Goal: Task Accomplishment & Management: Use online tool/utility

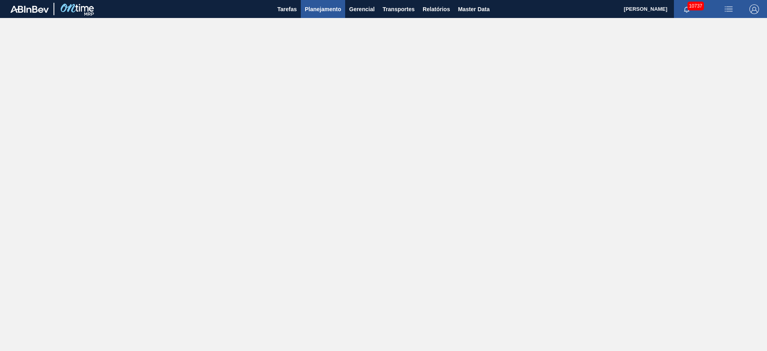
click at [309, 12] on span "Planejamento" at bounding box center [323, 9] width 36 height 10
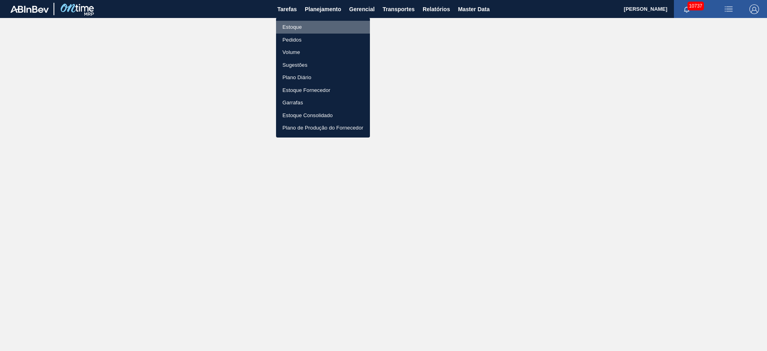
click at [309, 21] on li "Estoque" at bounding box center [323, 27] width 94 height 13
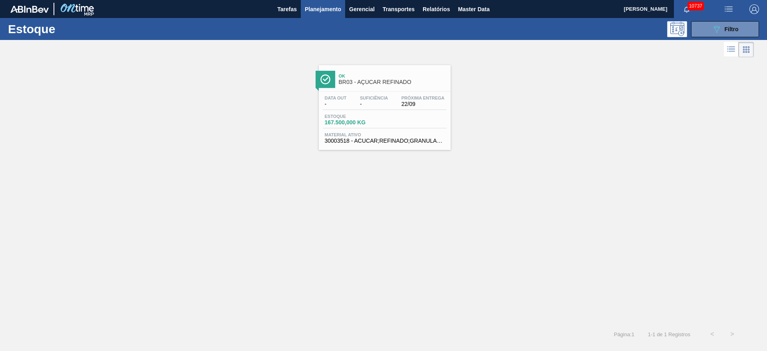
click at [481, 170] on div "Ok BR03 - AÇÚCAR REFINADO Data out - Suficiência - Próxima Entrega 22/09 Estoqu…" at bounding box center [383, 191] width 767 height 265
click at [719, 25] on icon "089F7B8B-B2A5-4AFE-B5C0-19BA573D28AC" at bounding box center [717, 29] width 10 height 10
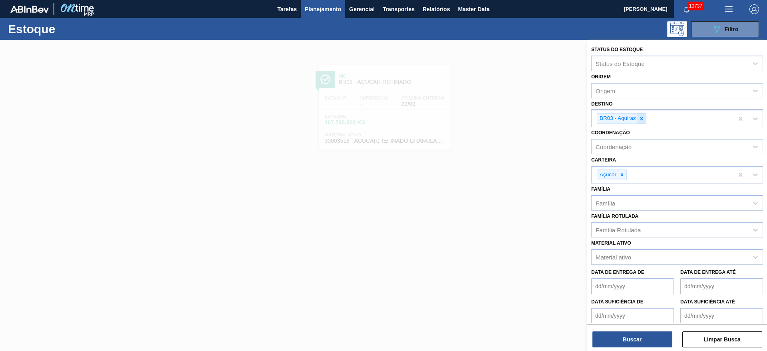
click at [644, 117] on icon at bounding box center [642, 119] width 6 height 6
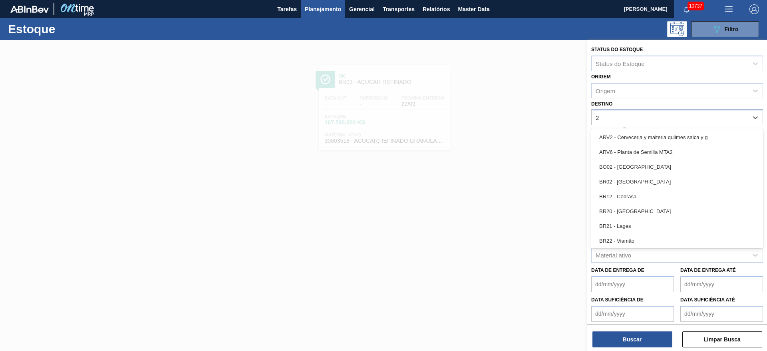
type input "23"
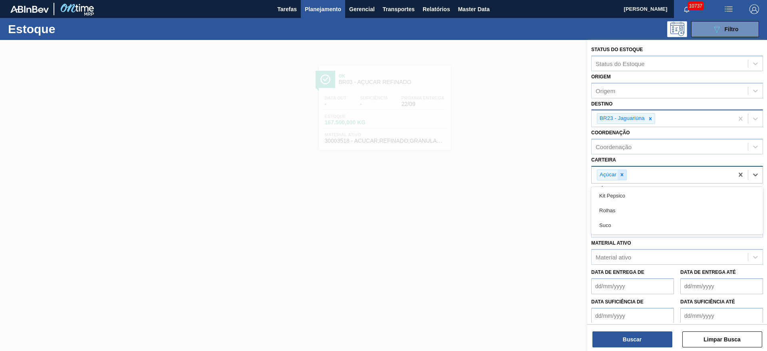
drag, startPoint x: 625, startPoint y: 181, endPoint x: 625, endPoint y: 173, distance: 7.2
click at [625, 173] on div "Açúcar" at bounding box center [663, 175] width 142 height 16
click at [625, 173] on icon at bounding box center [622, 175] width 6 height 6
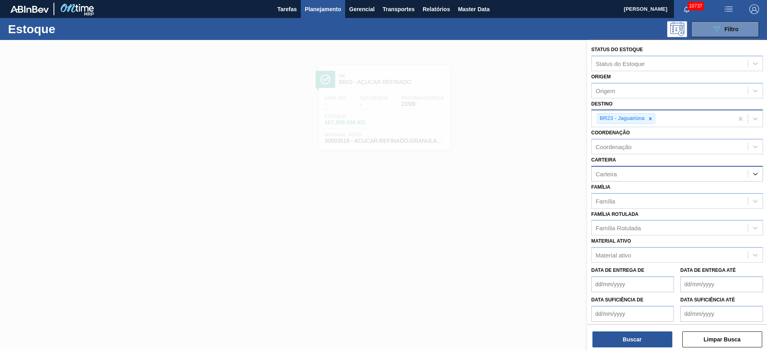
click at [625, 173] on div "Carteira" at bounding box center [670, 174] width 156 height 12
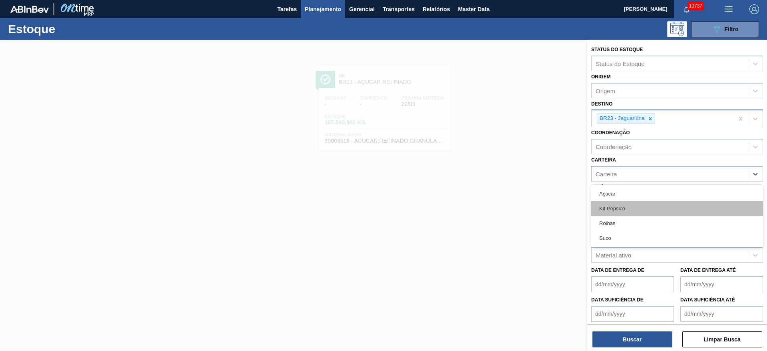
click at [621, 216] on div "Rolhas" at bounding box center [677, 223] width 172 height 15
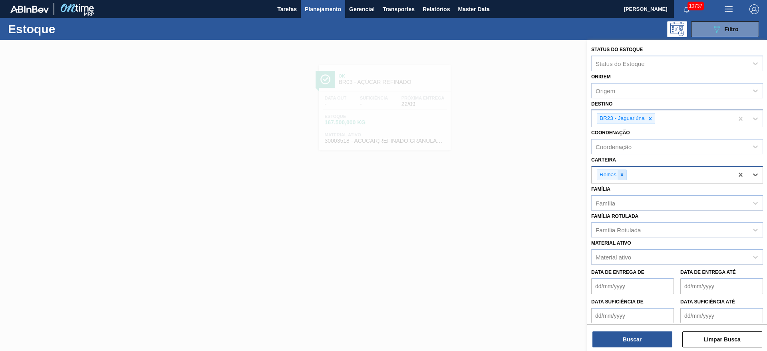
click at [619, 172] on icon at bounding box center [622, 175] width 6 height 6
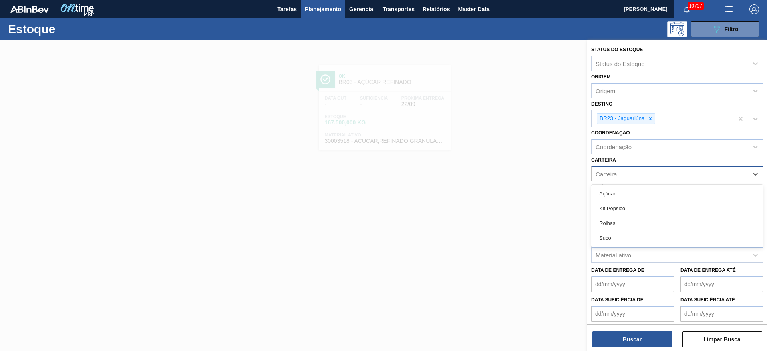
click at [619, 172] on div "Carteira" at bounding box center [670, 174] width 156 height 12
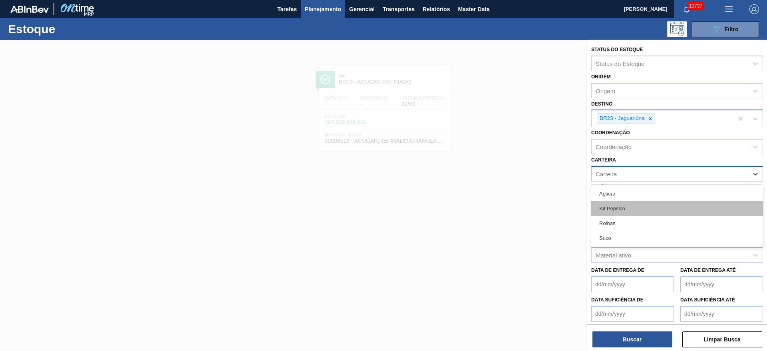
click at [616, 211] on div "Kit Pepsico" at bounding box center [677, 208] width 172 height 15
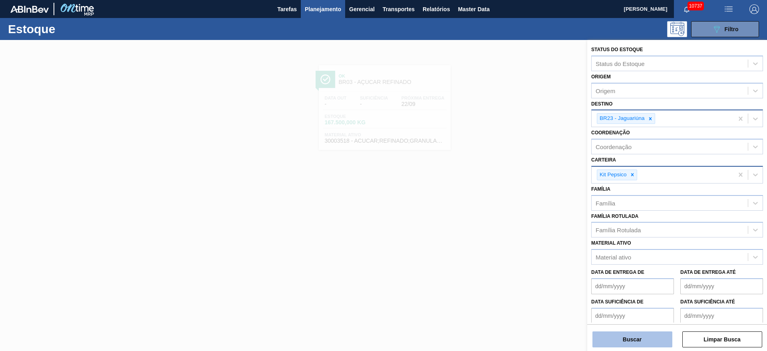
click at [630, 345] on button "Buscar" at bounding box center [633, 339] width 80 height 16
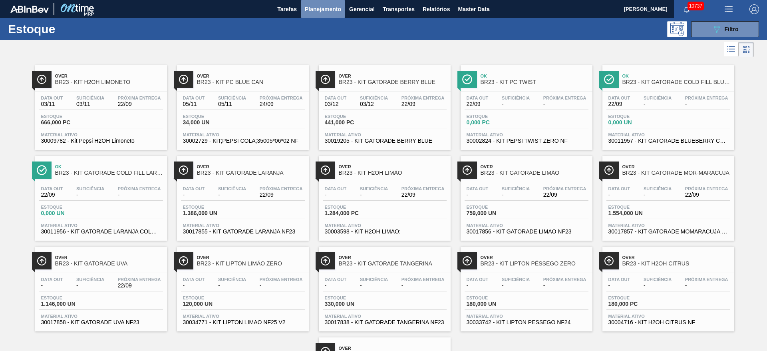
click at [329, 11] on span "Planejamento" at bounding box center [323, 9] width 36 height 10
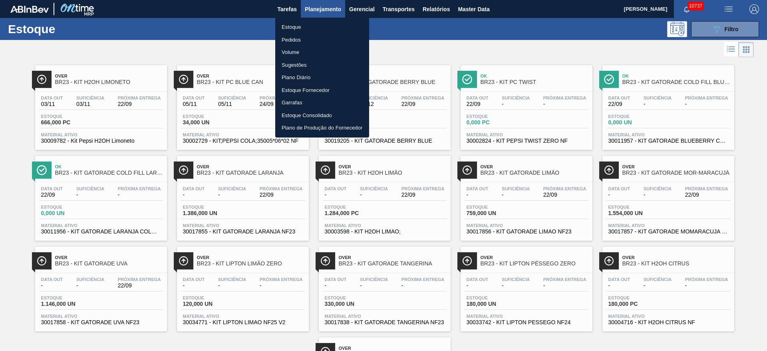
click at [309, 44] on li "Pedidos" at bounding box center [322, 40] width 94 height 13
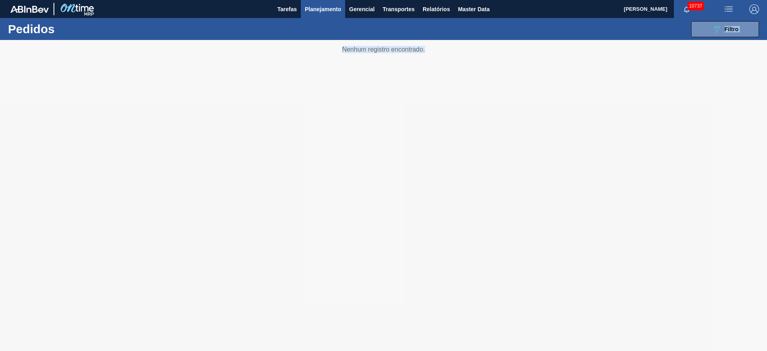
drag, startPoint x: 673, startPoint y: 50, endPoint x: 671, endPoint y: 36, distance: 13.7
click at [671, 36] on main "Tarefas Planejamento Gerencial Transportes Relatórios Master Data José Albérico…" at bounding box center [383, 175] width 767 height 351
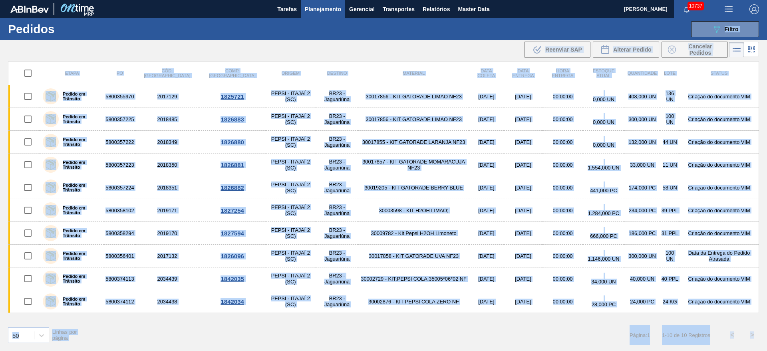
click at [317, 59] on div ".b{fill:var(--color-action-default)} Reenviar SAP Alterar Pedido Cancelar Pedid…" at bounding box center [383, 49] width 767 height 19
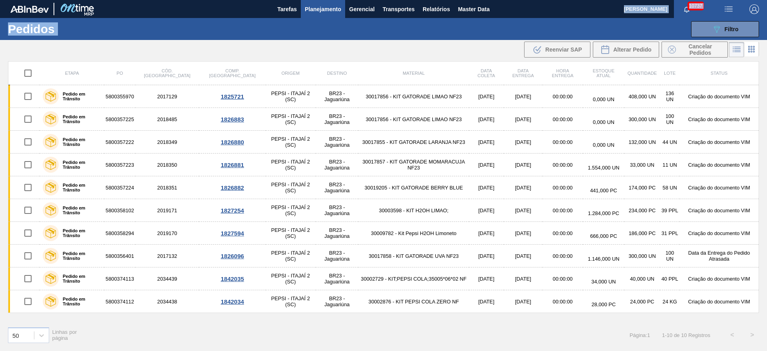
drag, startPoint x: 319, startPoint y: 18, endPoint x: 323, endPoint y: 2, distance: 16.9
click at [323, 2] on main "Tarefas Planejamento Gerencial Transportes Relatórios Master Data José Albérico…" at bounding box center [383, 175] width 767 height 351
click at [323, 2] on button "Planejamento" at bounding box center [323, 9] width 44 height 18
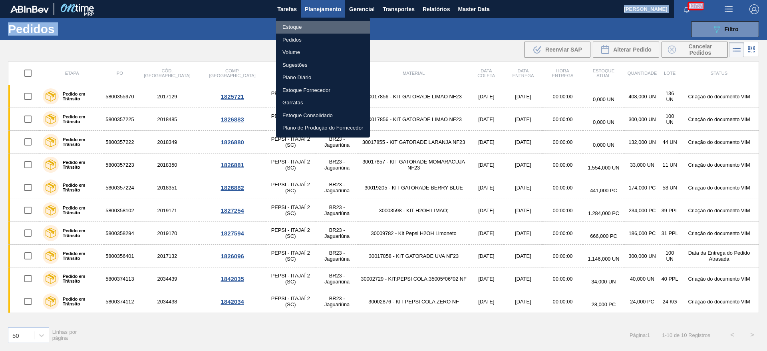
click at [311, 23] on li "Estoque" at bounding box center [323, 27] width 94 height 13
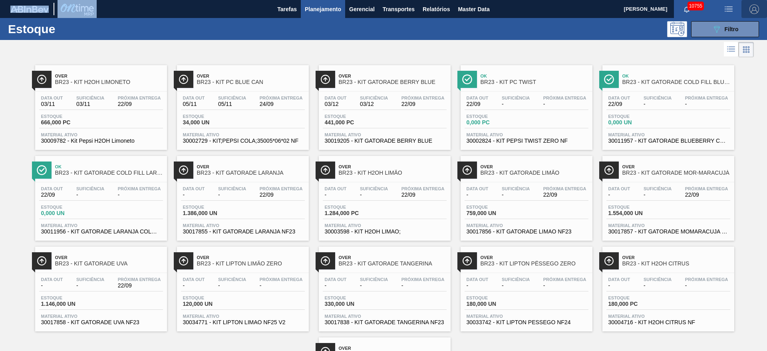
click at [753, 6] on img "button" at bounding box center [755, 9] width 10 height 10
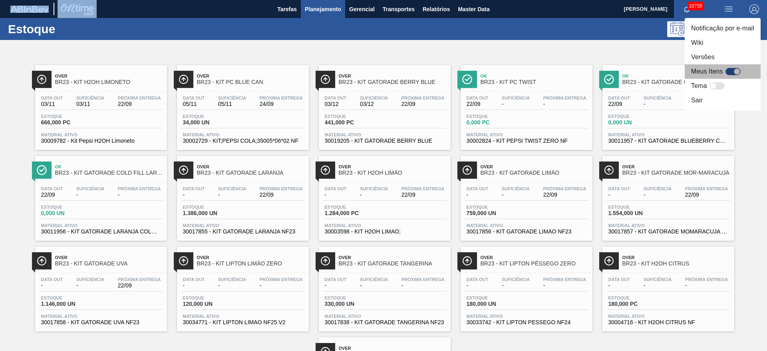
click at [730, 72] on div at bounding box center [733, 71] width 15 height 7
checkbox input "true"
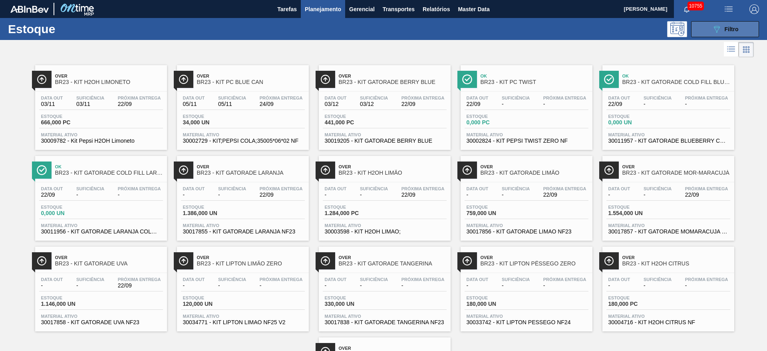
click at [719, 22] on button "089F7B8B-B2A5-4AFE-B5C0-19BA573D28AC Filtro" at bounding box center [725, 29] width 68 height 16
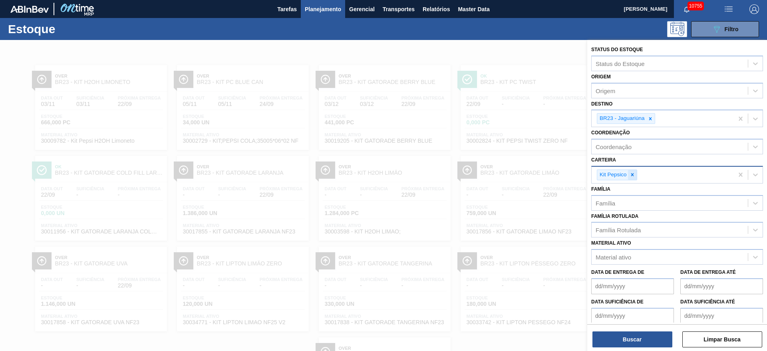
drag, startPoint x: 649, startPoint y: 121, endPoint x: 630, endPoint y: 176, distance: 57.8
click at [630, 176] on div "Status do Estoque Status do Estoque Origem Origem Destino BR23 - Jaguariúna Coo…" at bounding box center [677, 198] width 180 height 317
click at [630, 176] on icon at bounding box center [633, 175] width 6 height 6
type input "ad"
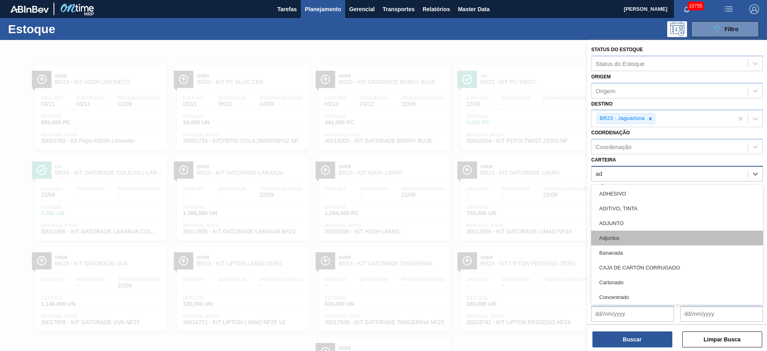
click at [635, 242] on div "Adjuntos" at bounding box center [677, 238] width 172 height 15
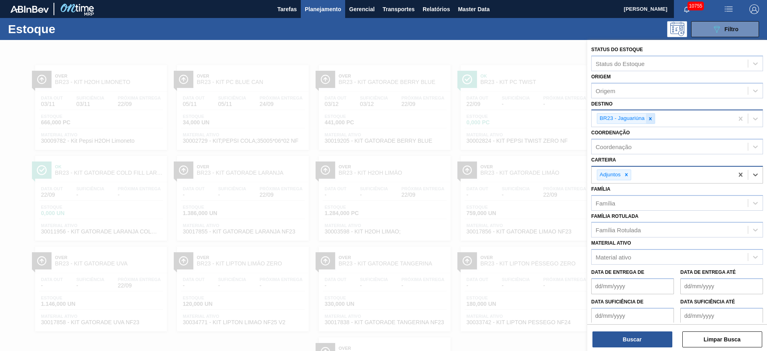
click at [649, 117] on icon at bounding box center [651, 119] width 6 height 6
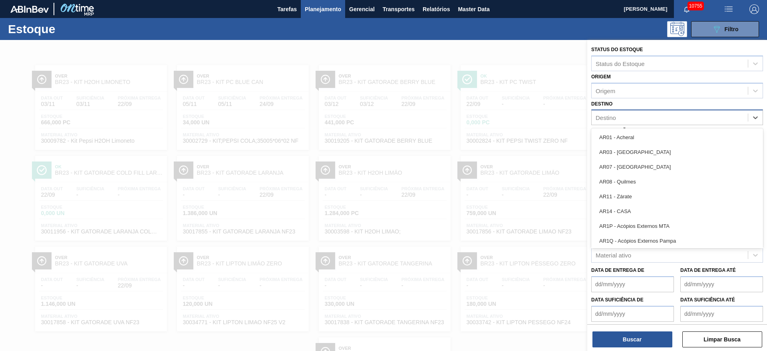
click at [649, 117] on div "Destino" at bounding box center [670, 118] width 156 height 12
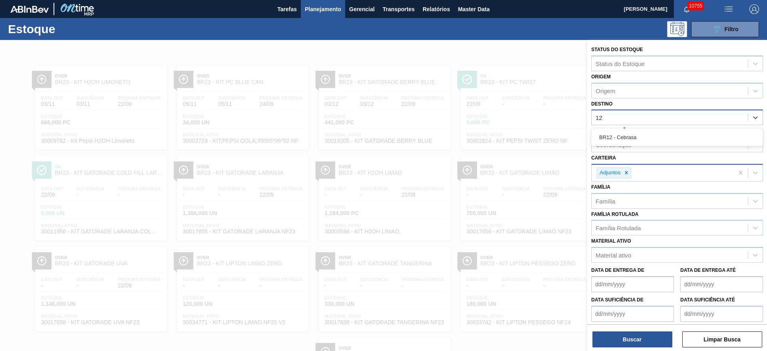
type input "1"
click at [645, 103] on div "Destino Destino" at bounding box center [677, 111] width 172 height 27
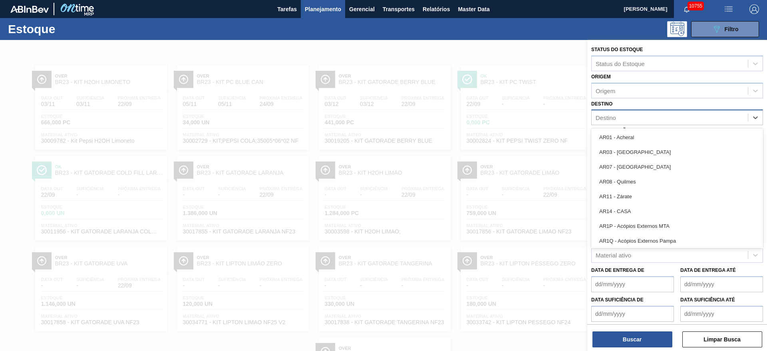
click at [642, 115] on div "Destino 1" at bounding box center [670, 118] width 156 height 12
type input "12"
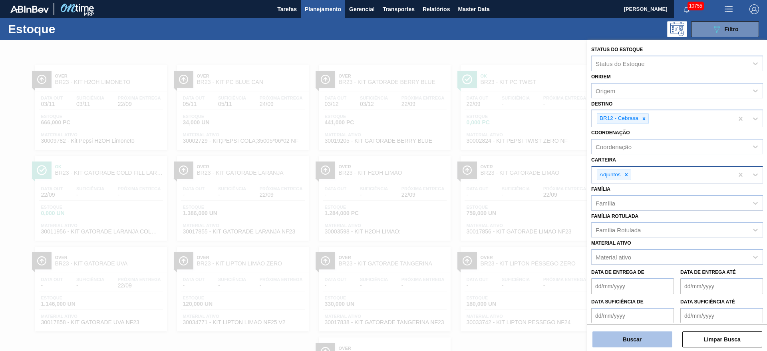
click at [641, 332] on button "Buscar" at bounding box center [633, 339] width 80 height 16
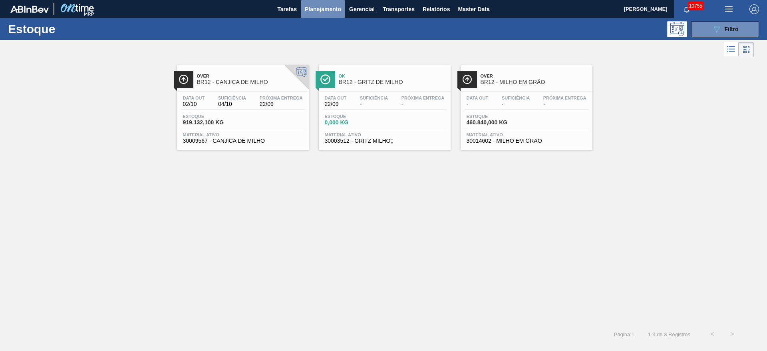
click at [322, 10] on span "Planejamento" at bounding box center [323, 9] width 36 height 10
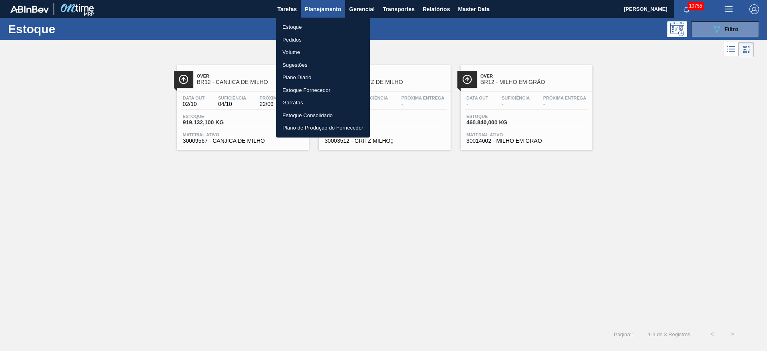
click at [318, 38] on li "Pedidos" at bounding box center [323, 40] width 94 height 13
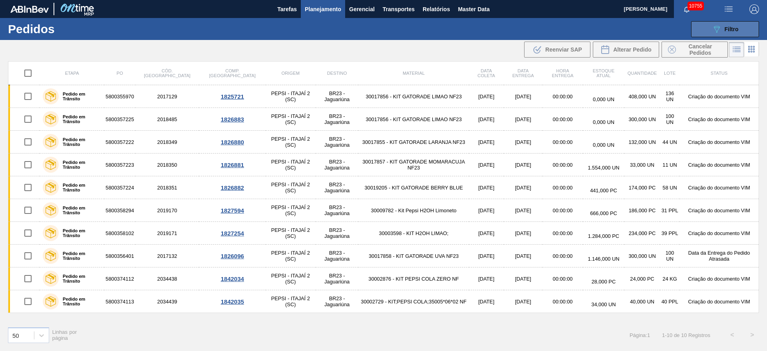
click at [725, 34] on button "089F7B8B-B2A5-4AFE-B5C0-19BA573D28AC Filtro" at bounding box center [725, 29] width 68 height 16
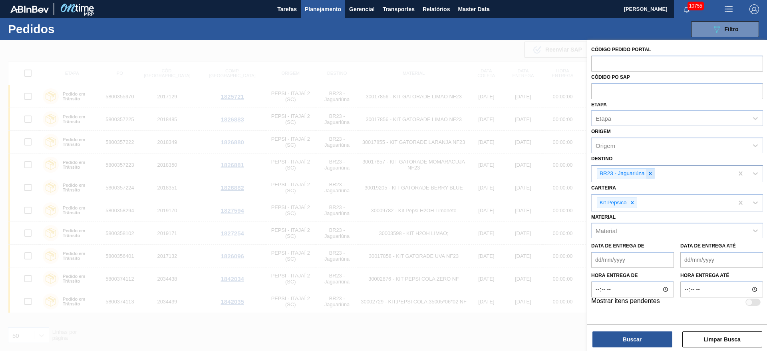
click at [647, 171] on div at bounding box center [650, 174] width 9 height 10
type input "12"
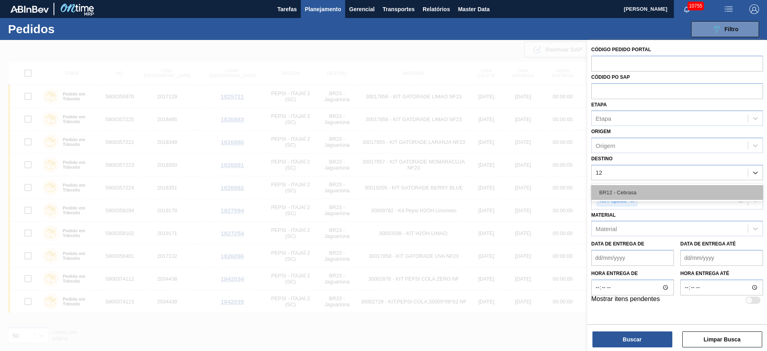
click at [630, 198] on div "BR12 - Cebrasa" at bounding box center [677, 192] width 172 height 15
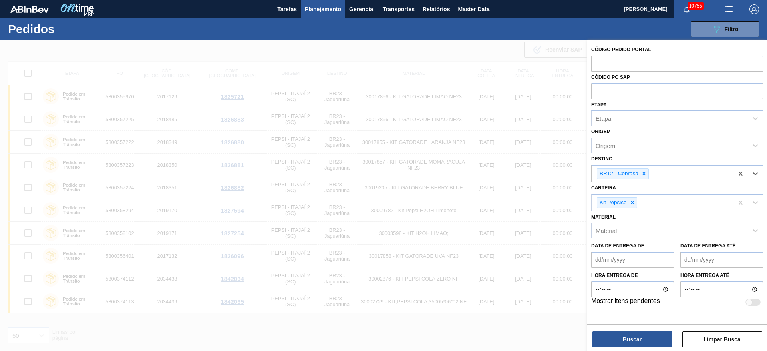
click at [630, 198] on div at bounding box center [632, 203] width 9 height 10
type input "ad"
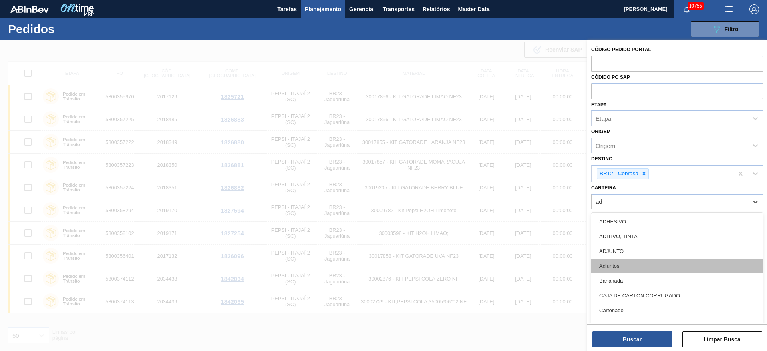
click at [629, 261] on div "Adjuntos" at bounding box center [677, 266] width 172 height 15
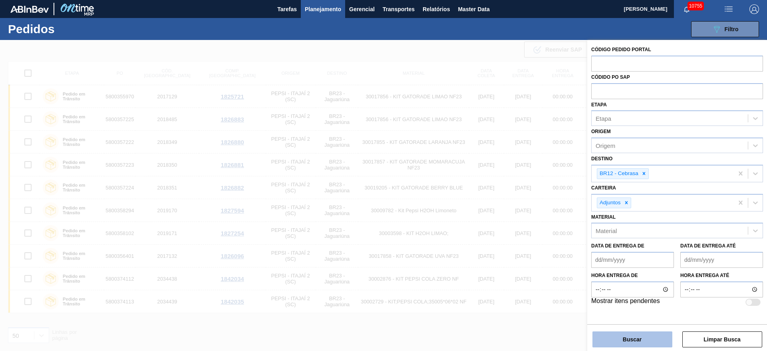
click at [630, 337] on button "Buscar" at bounding box center [633, 339] width 80 height 16
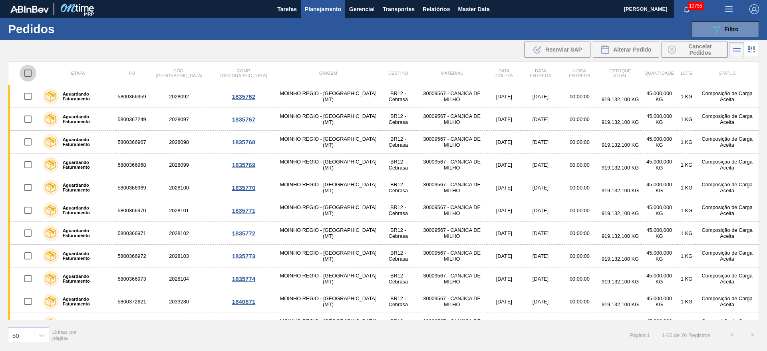
click at [32, 73] on input "checkbox" at bounding box center [28, 73] width 17 height 17
checkbox input "true"
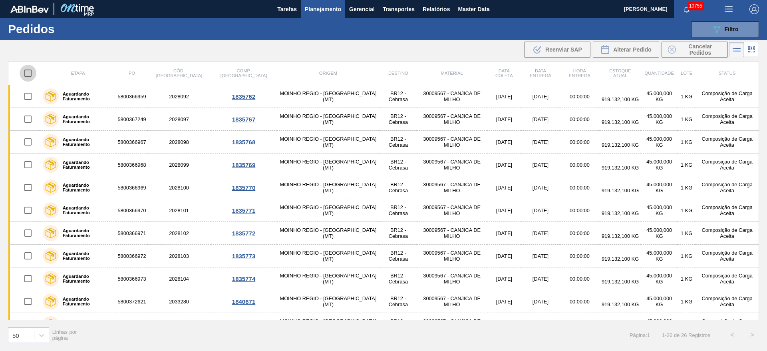
checkbox input "true"
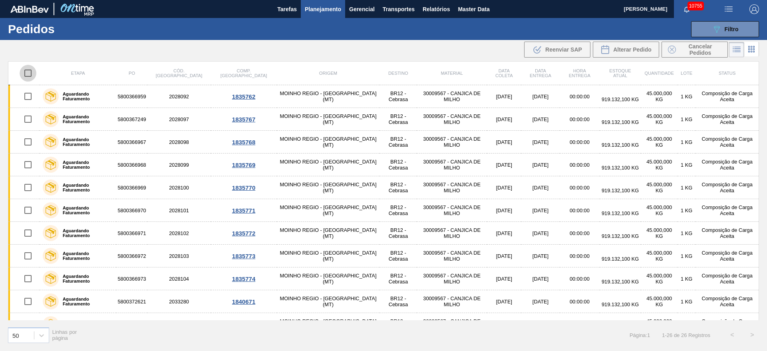
checkbox input "true"
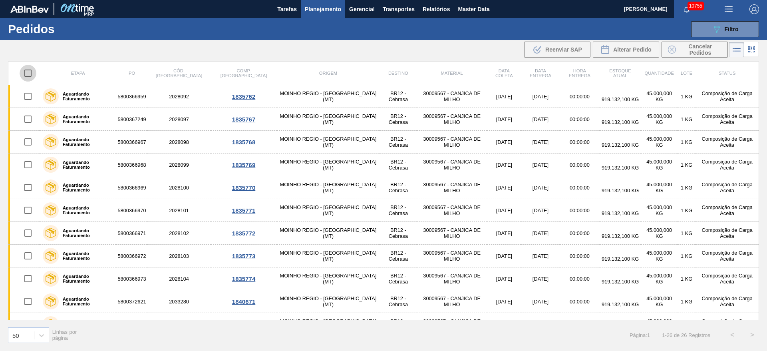
checkbox input "true"
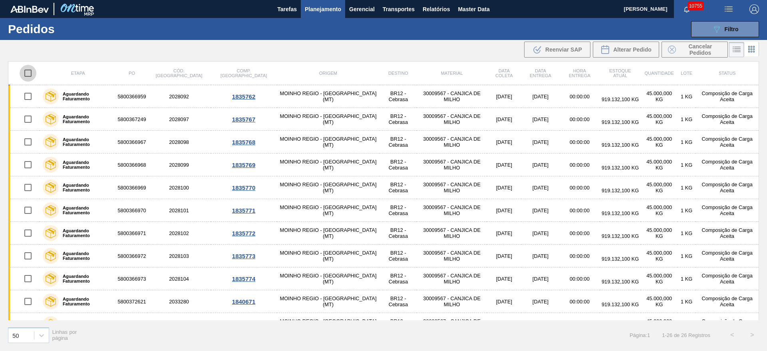
checkbox input "true"
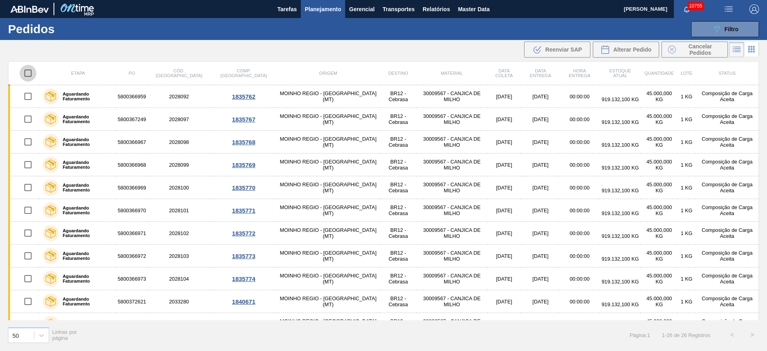
checkbox input "true"
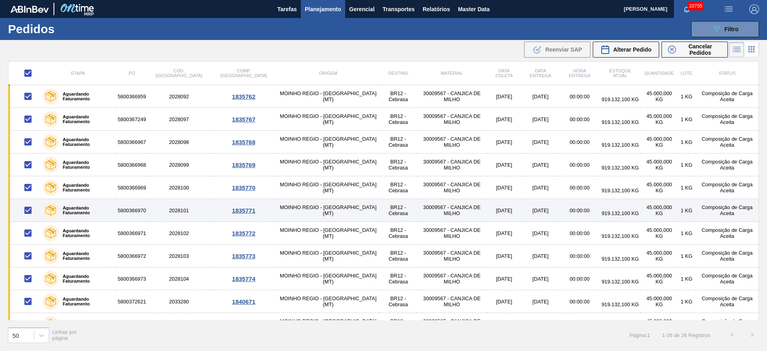
scroll to position [357, 0]
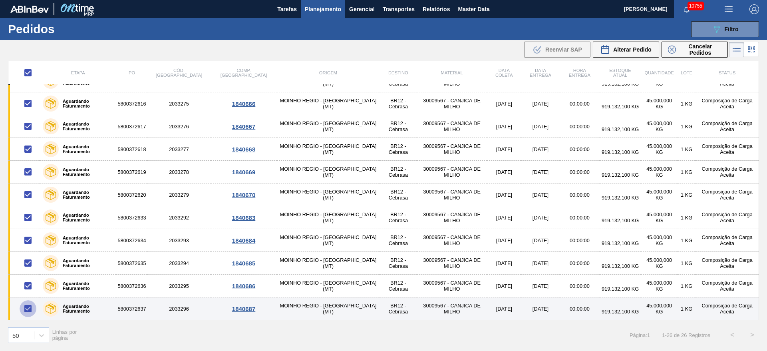
click at [33, 305] on input "checkbox" at bounding box center [28, 308] width 17 height 17
checkbox input "false"
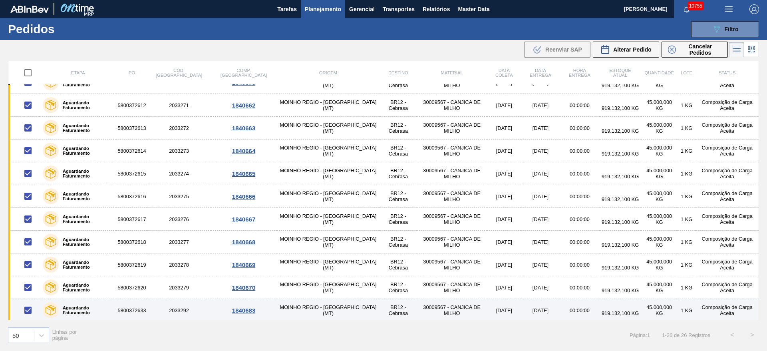
scroll to position [261, 0]
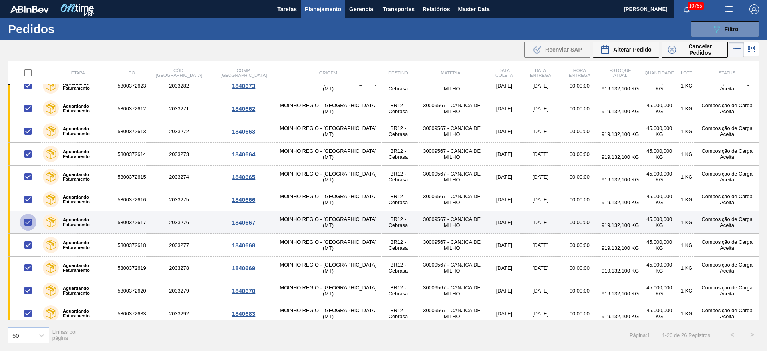
click at [31, 223] on input "checkbox" at bounding box center [28, 222] width 17 height 17
checkbox input "false"
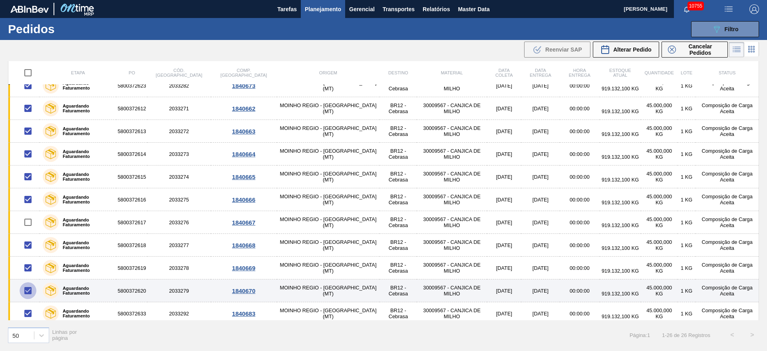
click at [27, 289] on input "checkbox" at bounding box center [28, 290] width 17 height 17
checkbox input "false"
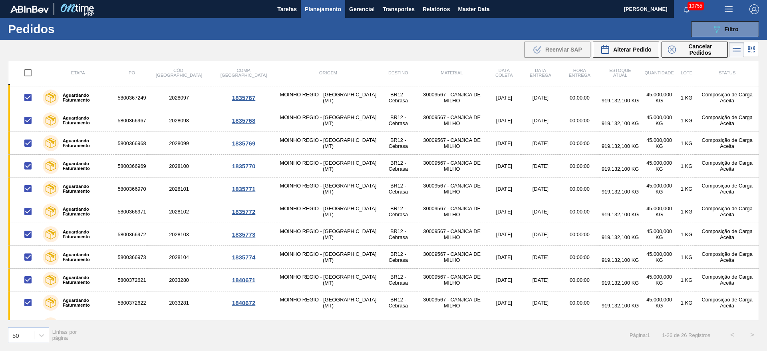
scroll to position [0, 0]
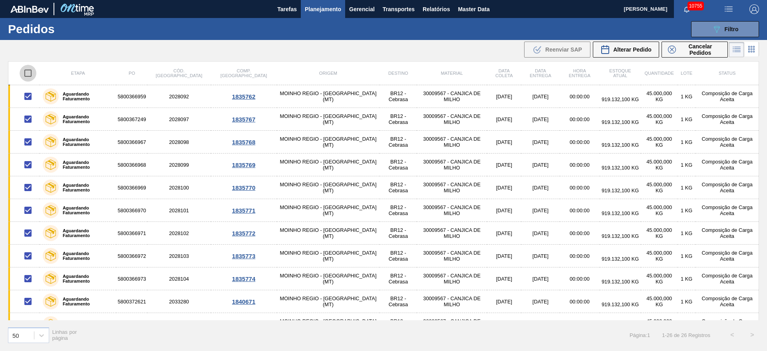
click at [31, 75] on input "checkbox" at bounding box center [28, 73] width 17 height 17
checkbox input "true"
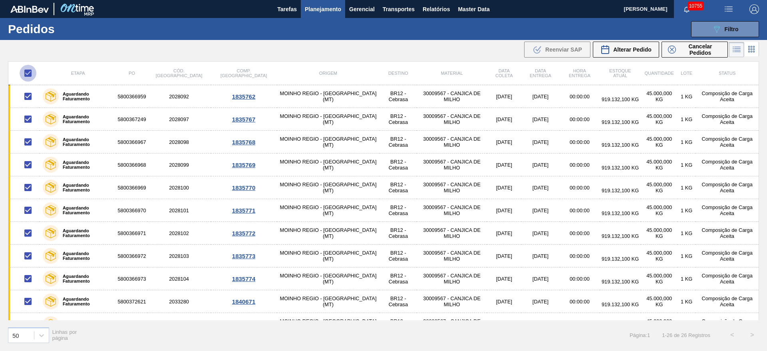
click at [31, 75] on input "checkbox" at bounding box center [28, 73] width 17 height 17
checkbox input "false"
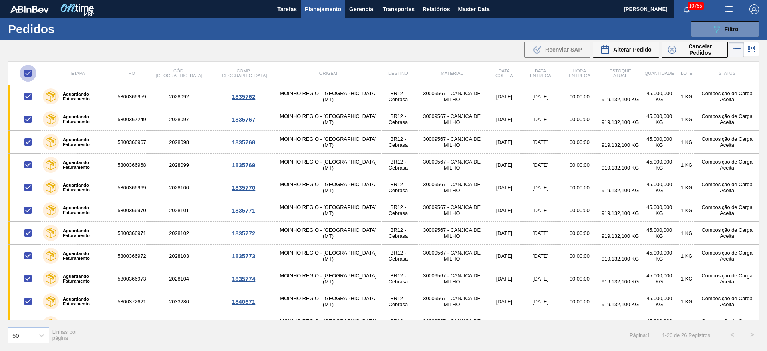
checkbox input "false"
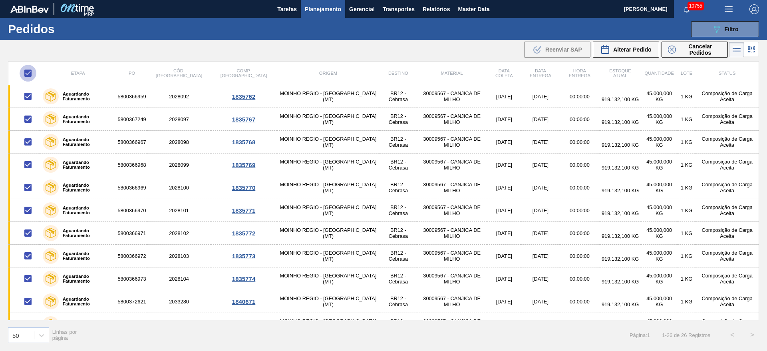
checkbox input "false"
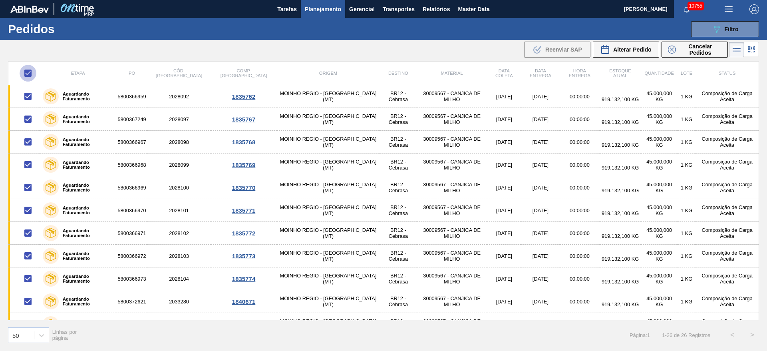
checkbox input "false"
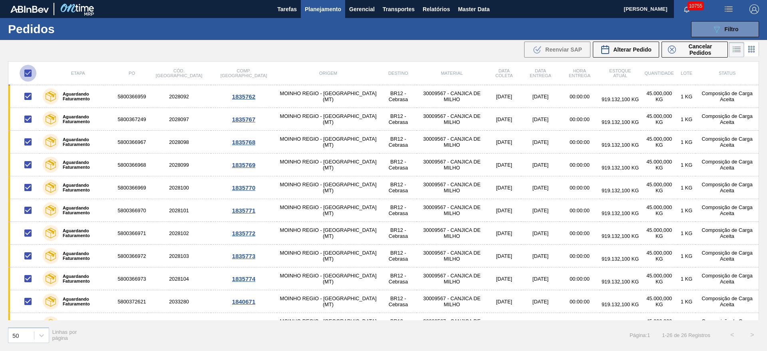
checkbox input "false"
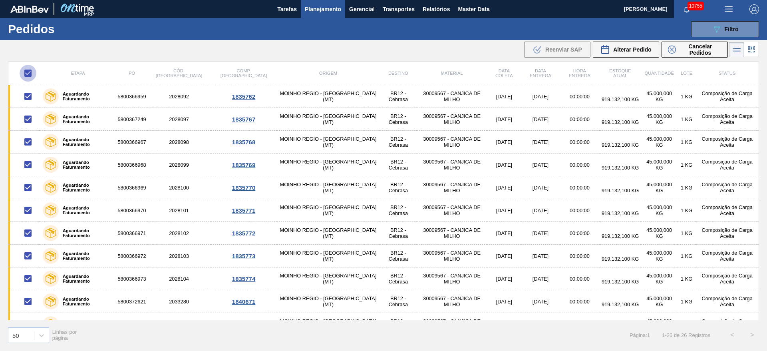
checkbox input "false"
click at [31, 75] on input "checkbox" at bounding box center [28, 73] width 17 height 17
checkbox input "true"
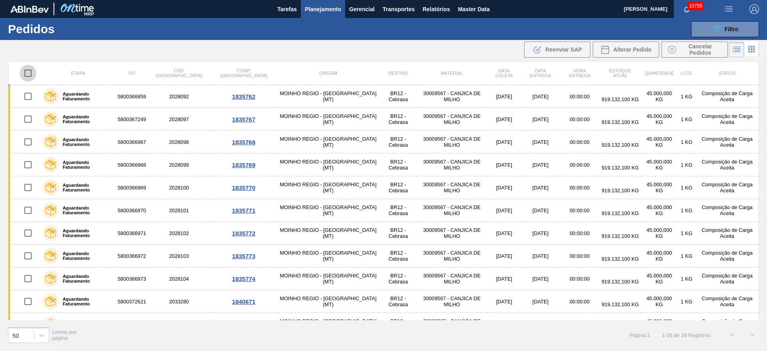
checkbox input "true"
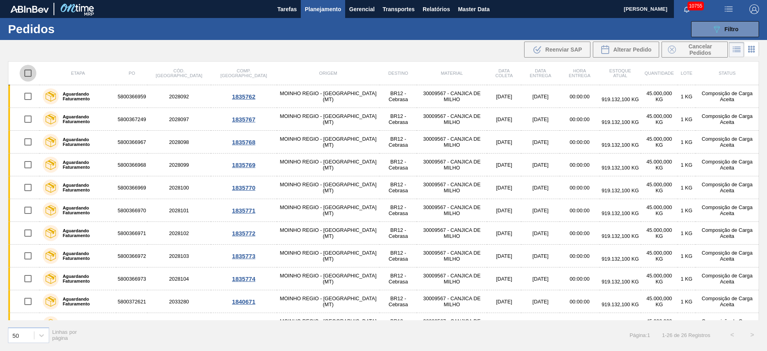
checkbox input "true"
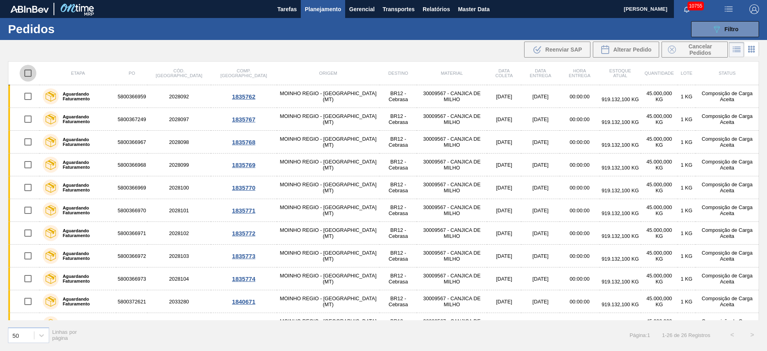
checkbox input "true"
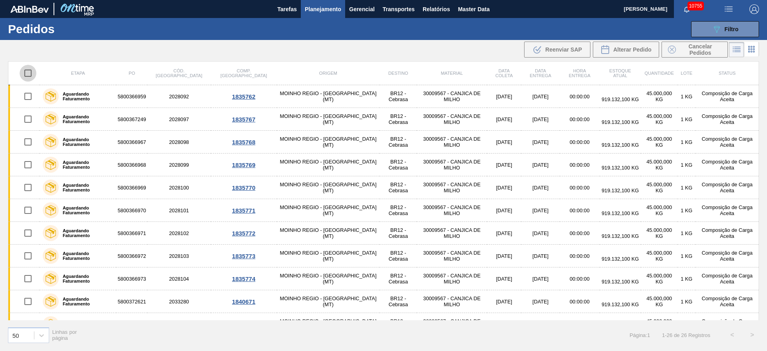
checkbox input "true"
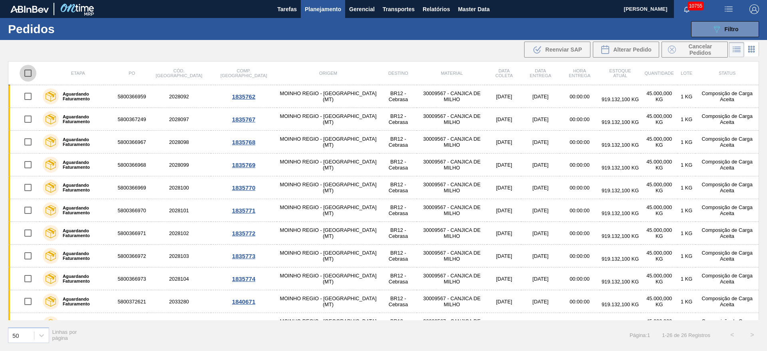
checkbox input "true"
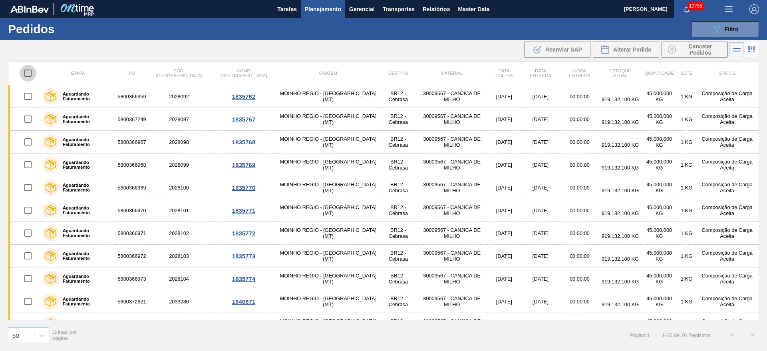
checkbox input "true"
click at [31, 71] on input "checkbox" at bounding box center [28, 73] width 17 height 17
checkbox input "false"
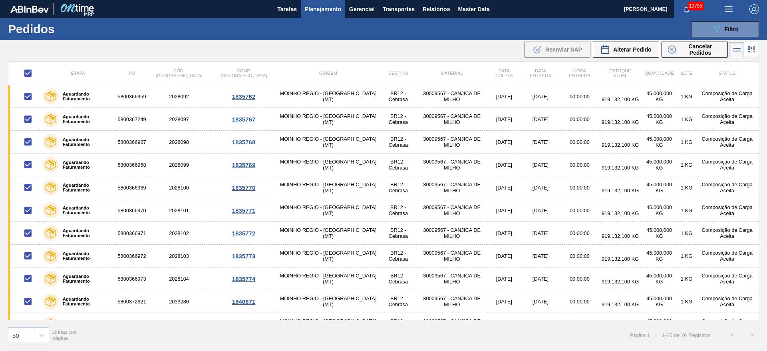
checkbox input "false"
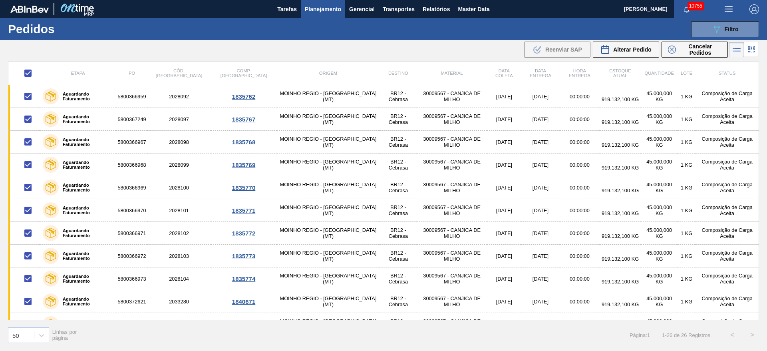
checkbox input "false"
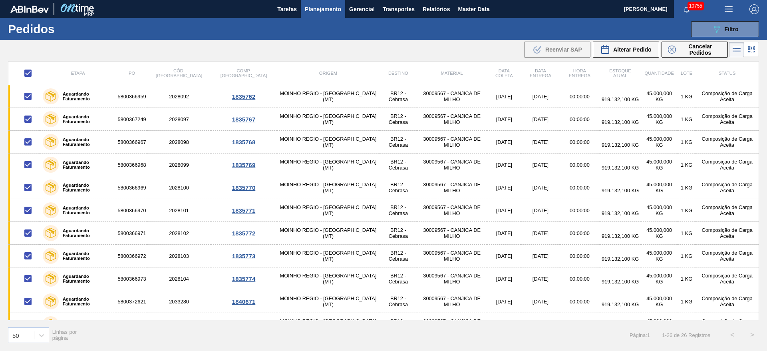
checkbox input "false"
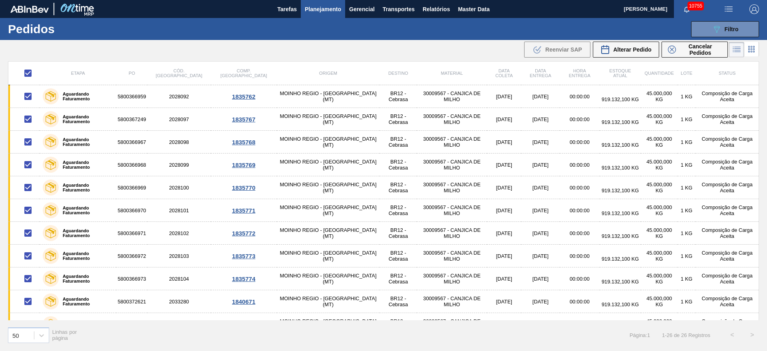
checkbox input "false"
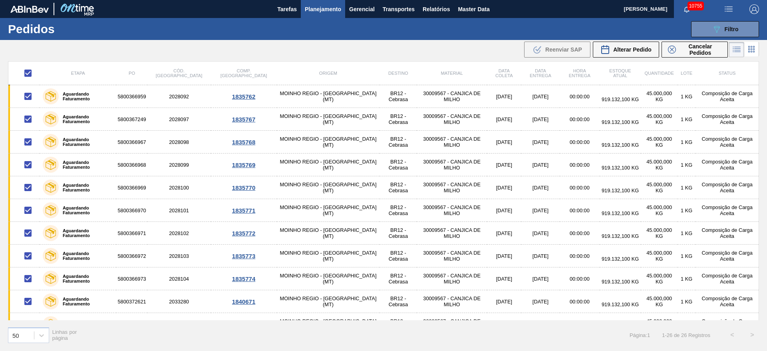
checkbox input "false"
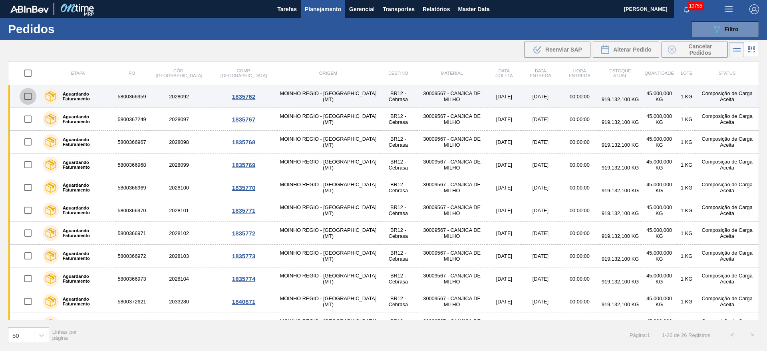
click at [30, 94] on input "checkbox" at bounding box center [28, 96] width 17 height 17
checkbox input "true"
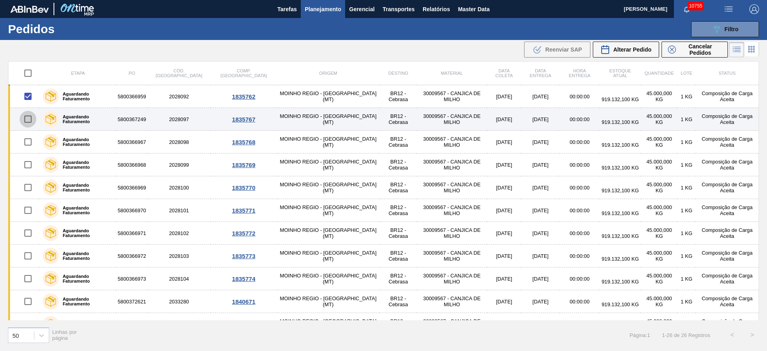
click at [30, 115] on input "checkbox" at bounding box center [28, 119] width 17 height 17
checkbox input "true"
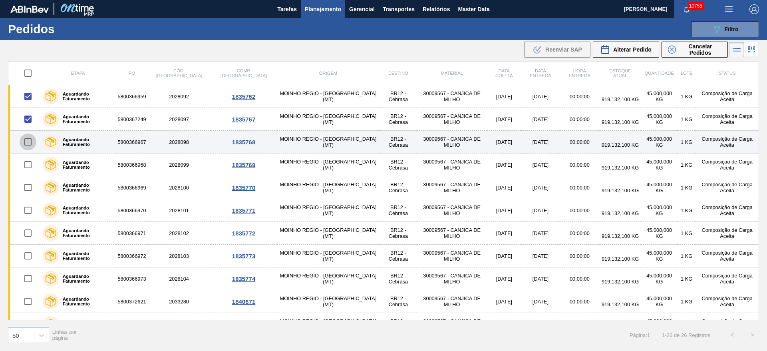
click at [30, 146] on input "checkbox" at bounding box center [28, 141] width 17 height 17
checkbox input "true"
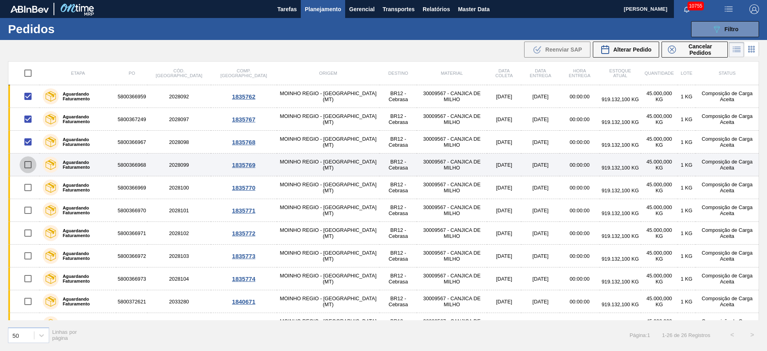
click at [29, 166] on input "checkbox" at bounding box center [28, 164] width 17 height 17
checkbox input "true"
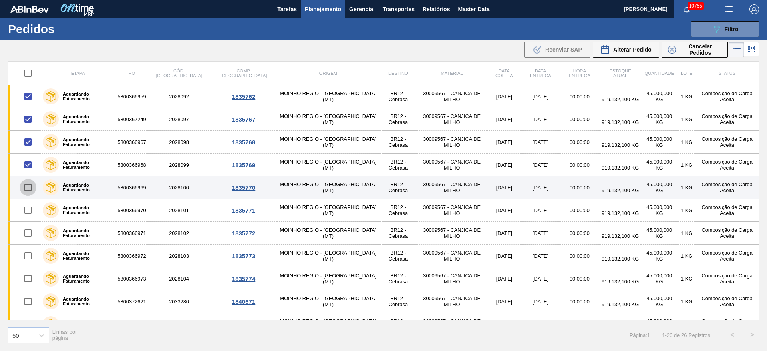
click at [29, 184] on input "checkbox" at bounding box center [28, 187] width 17 height 17
checkbox input "true"
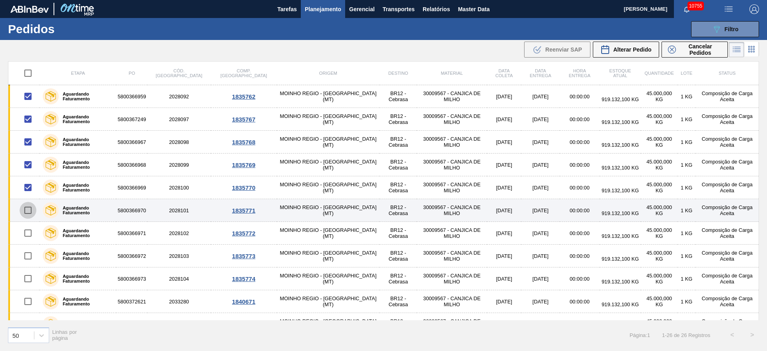
click at [28, 205] on input "checkbox" at bounding box center [28, 210] width 17 height 17
checkbox input "true"
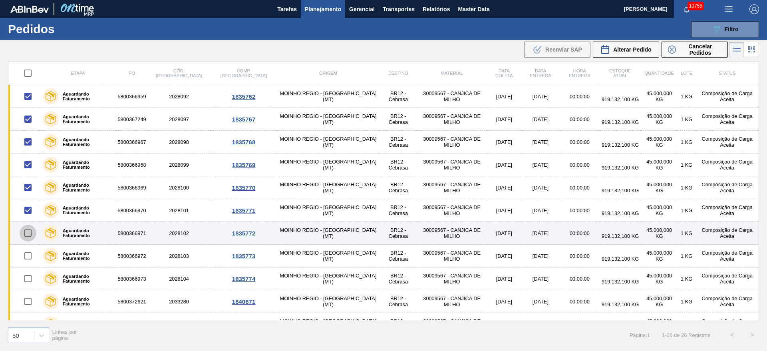
click at [28, 233] on input "checkbox" at bounding box center [28, 233] width 17 height 17
checkbox input "true"
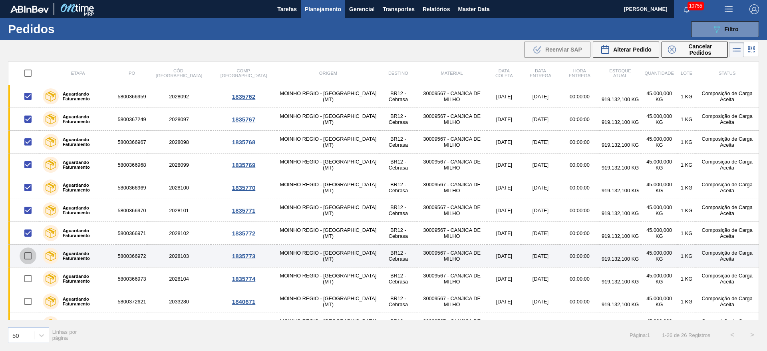
click at [28, 257] on input "checkbox" at bounding box center [28, 255] width 17 height 17
checkbox input "true"
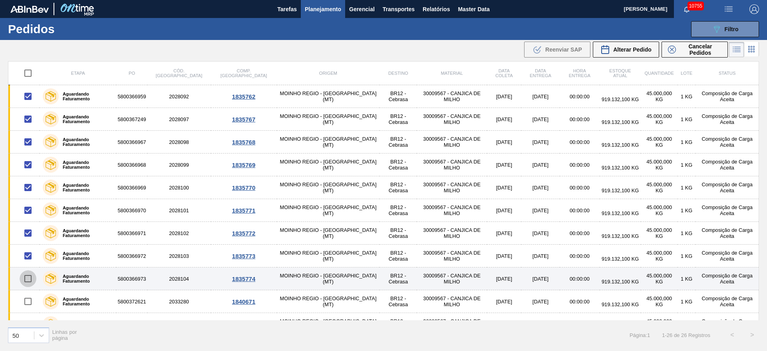
click at [28, 274] on input "checkbox" at bounding box center [28, 278] width 17 height 17
checkbox input "true"
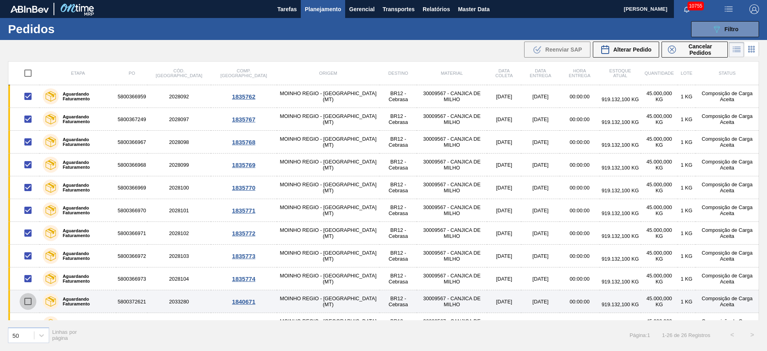
click at [28, 295] on input "checkbox" at bounding box center [28, 301] width 17 height 17
checkbox input "true"
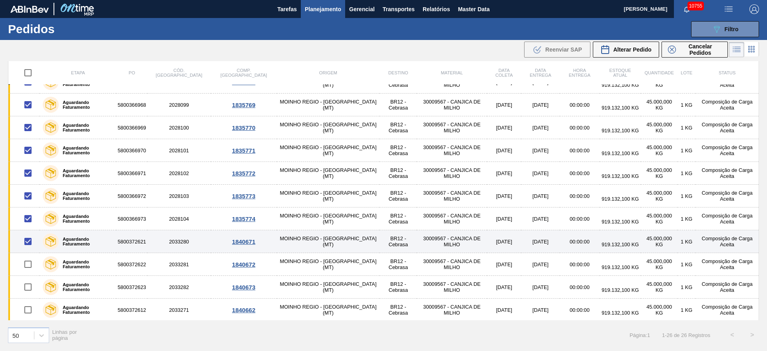
scroll to position [73, 0]
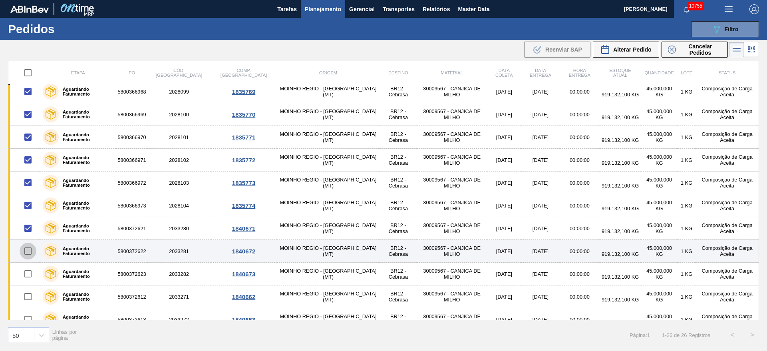
click at [33, 252] on input "checkbox" at bounding box center [28, 251] width 17 height 17
checkbox input "true"
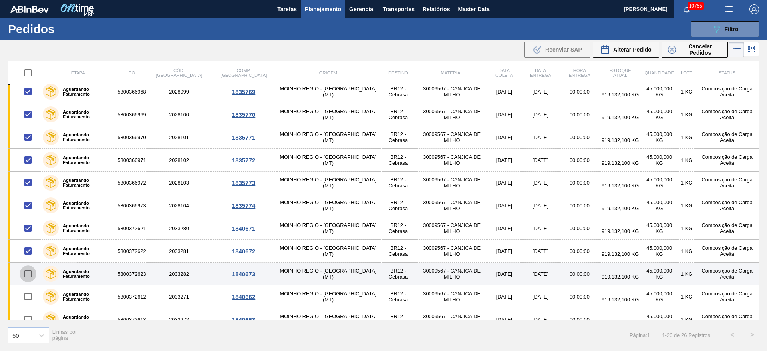
click at [28, 273] on input "checkbox" at bounding box center [28, 273] width 17 height 17
checkbox input "true"
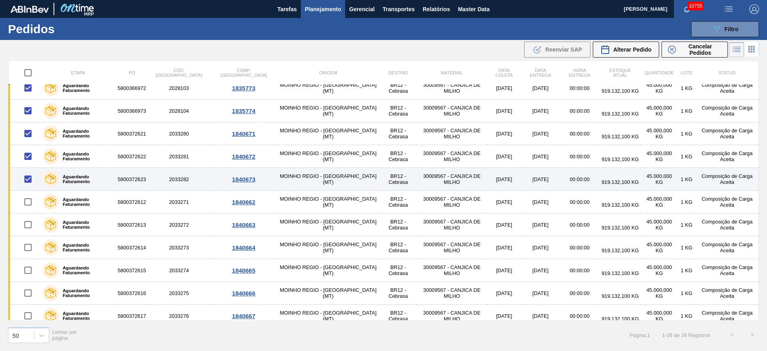
scroll to position [144, 0]
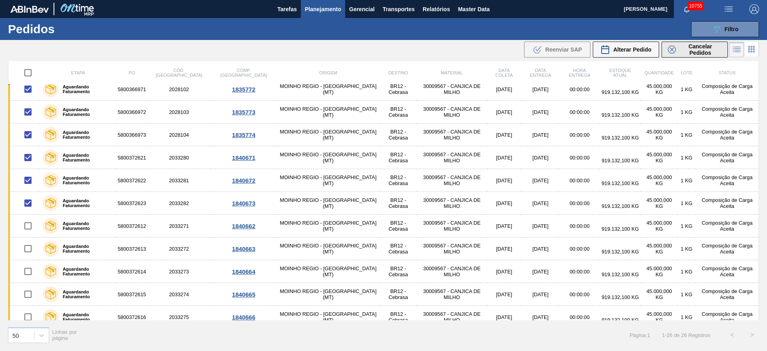
click at [710, 45] on span "Cancelar Pedidos" at bounding box center [700, 49] width 42 height 13
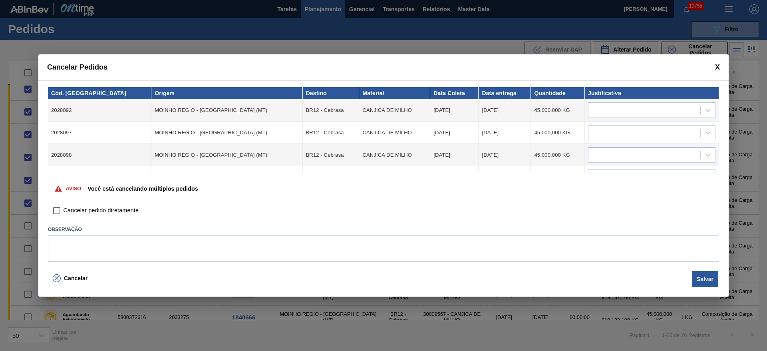
click at [129, 216] on label "Cancelar pedido diretamente" at bounding box center [94, 211] width 89 height 14
click at [64, 216] on input "Cancelar pedido diretamente" at bounding box center [57, 211] width 14 height 14
checkbox input "true"
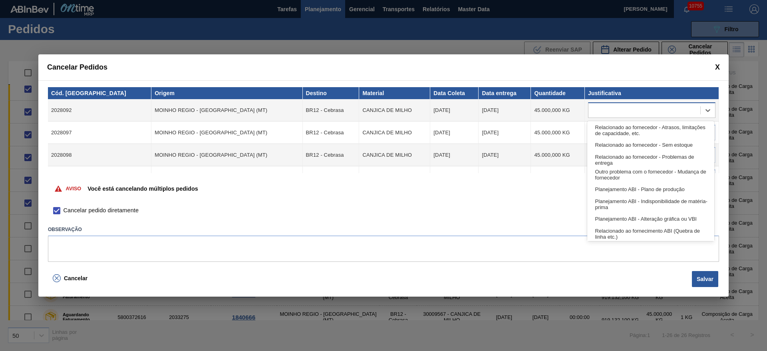
click at [647, 114] on div at bounding box center [645, 111] width 112 height 12
click at [641, 129] on div "Relacionado ao fornecedor - Atrasos, limitações de capacidade, etc." at bounding box center [650, 130] width 127 height 15
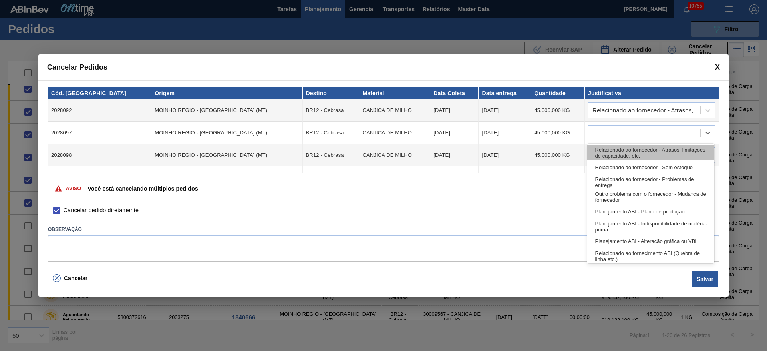
drag, startPoint x: 636, startPoint y: 133, endPoint x: 631, endPoint y: 153, distance: 20.5
click at [631, 0] on body "Tarefas Planejamento Gerencial Transportes Relatórios Master Data José Albérico…" at bounding box center [383, 0] width 767 height 0
click at [631, 153] on div "Relacionado ao fornecedor - Atrasos, limitações de capacidade, etc." at bounding box center [650, 152] width 127 height 15
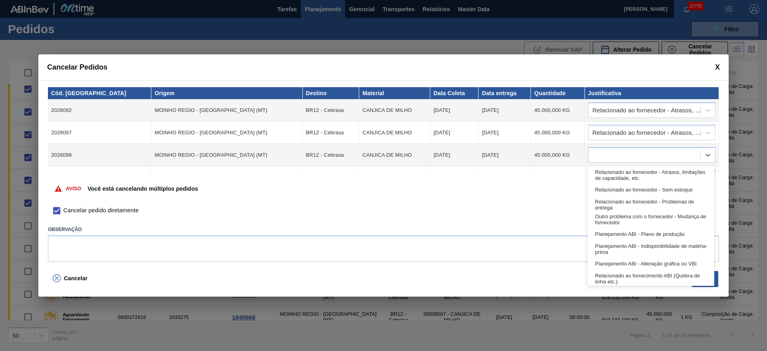
click at [631, 153] on div at bounding box center [645, 155] width 112 height 12
click at [633, 168] on div "Relacionado ao fornecedor - Atrasos, limitações de capacidade, etc." at bounding box center [650, 174] width 127 height 15
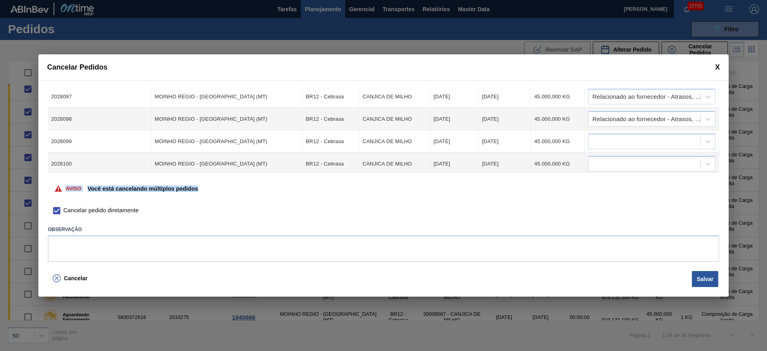
drag, startPoint x: 632, startPoint y: 177, endPoint x: 635, endPoint y: 169, distance: 8.7
click at [635, 169] on div "Cód. Pedido Origem Destino Material Data Coleta Data entrega Quantidade Justifi…" at bounding box center [383, 173] width 691 height 187
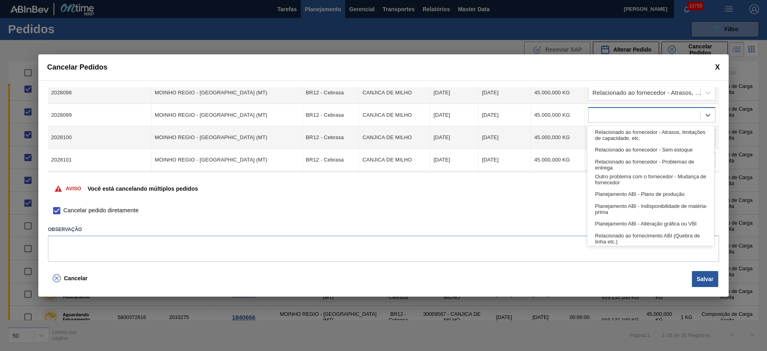
click at [633, 119] on div at bounding box center [645, 116] width 112 height 12
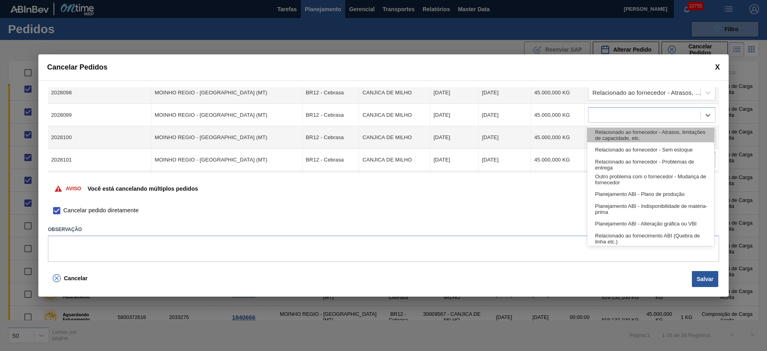
click at [632, 131] on div "Relacionado ao fornecedor - Atrasos, limitações de capacidade, etc." at bounding box center [650, 134] width 127 height 15
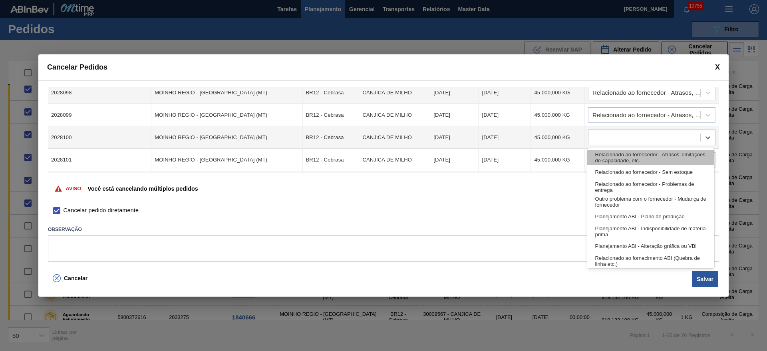
drag, startPoint x: 630, startPoint y: 136, endPoint x: 630, endPoint y: 154, distance: 18.4
click at [630, 0] on body "Tarefas Planejamento Gerencial Transportes Relatórios Master Data José Albérico…" at bounding box center [383, 0] width 767 height 0
click at [630, 154] on div "Relacionado ao fornecedor - Atrasos, limitações de capacidade, etc." at bounding box center [650, 157] width 127 height 15
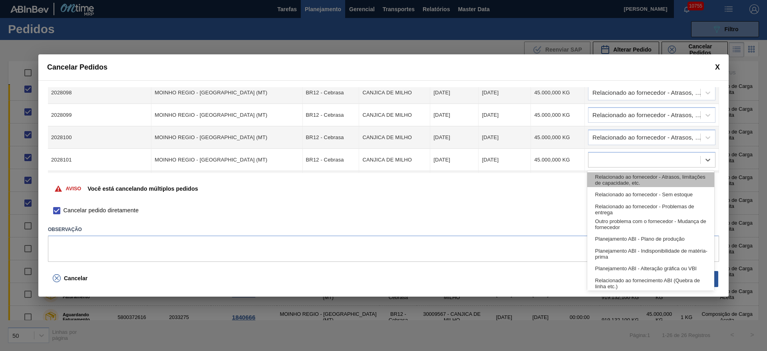
drag, startPoint x: 627, startPoint y: 161, endPoint x: 628, endPoint y: 182, distance: 20.8
click at [628, 0] on body "Tarefas Planejamento Gerencial Transportes Relatórios Master Data José Albérico…" at bounding box center [383, 0] width 767 height 0
click at [628, 182] on div "Relacionado ao fornecedor - Atrasos, limitações de capacidade, etc." at bounding box center [650, 179] width 127 height 15
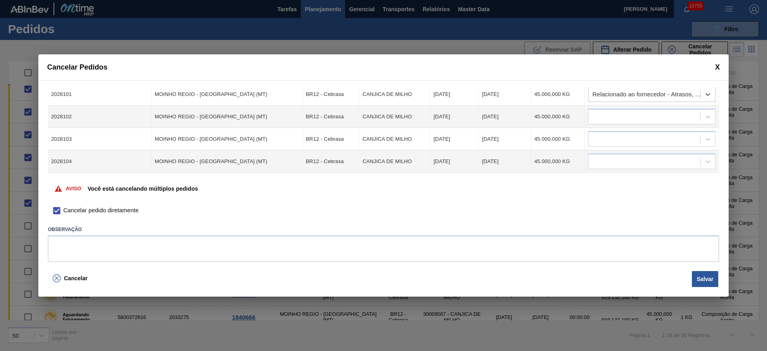
scroll to position [138, 0]
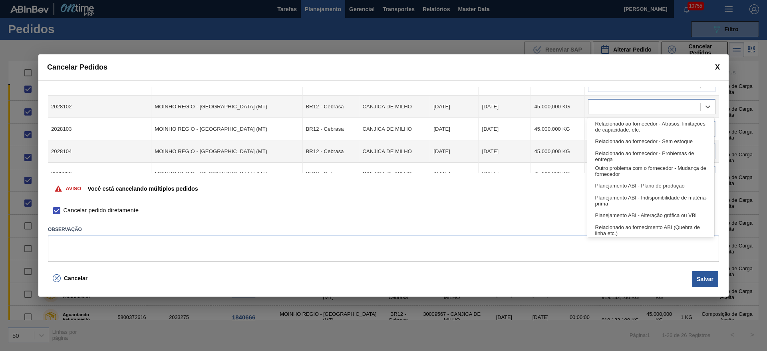
click at [633, 103] on div at bounding box center [645, 107] width 112 height 12
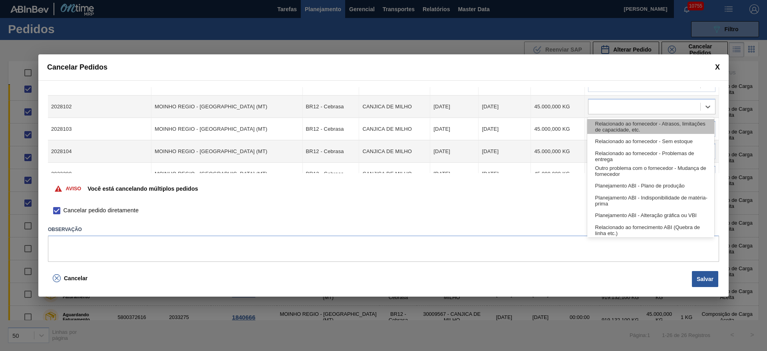
click at [627, 131] on div "Relacionado ao fornecedor - Atrasos, limitações de capacidade, etc." at bounding box center [650, 126] width 127 height 15
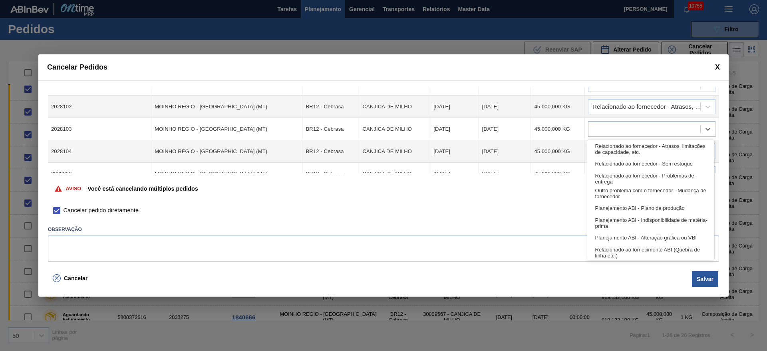
click at [627, 131] on div at bounding box center [645, 129] width 112 height 12
click at [626, 141] on div "Relacionado ao fornecedor - Atrasos, limitações de capacidade, etc." at bounding box center [650, 148] width 127 height 15
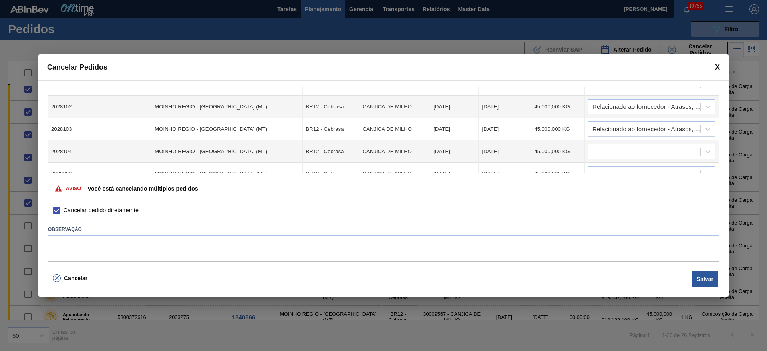
drag, startPoint x: 626, startPoint y: 141, endPoint x: 626, endPoint y: 146, distance: 4.4
click at [626, 146] on td at bounding box center [652, 151] width 134 height 22
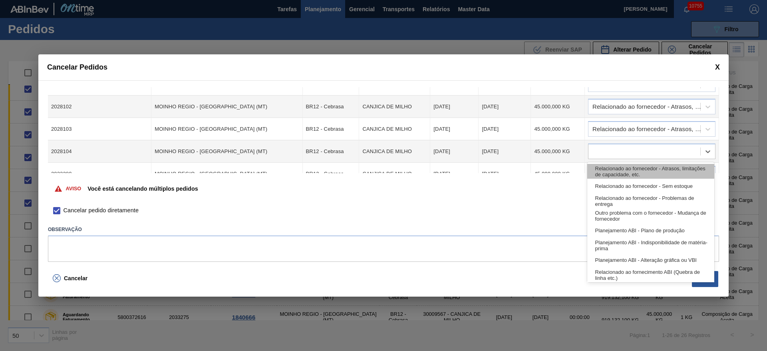
drag, startPoint x: 626, startPoint y: 146, endPoint x: 622, endPoint y: 170, distance: 24.6
click at [622, 0] on body "Tarefas Planejamento Gerencial Transportes Relatórios Master Data José Albérico…" at bounding box center [383, 0] width 767 height 0
click at [622, 170] on div "Relacionado ao fornecedor - Atrasos, limitações de capacidade, etc." at bounding box center [650, 171] width 127 height 15
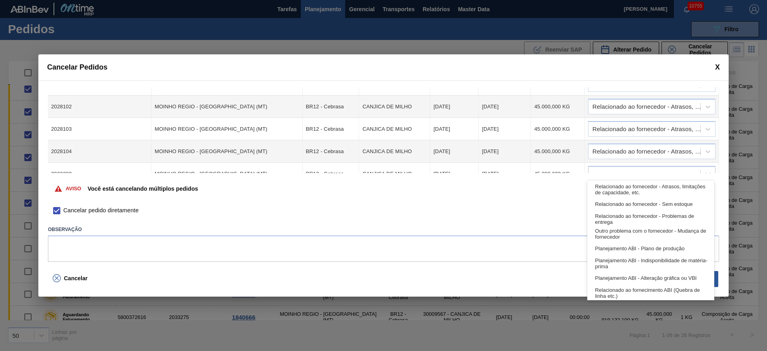
scroll to position [142, 0]
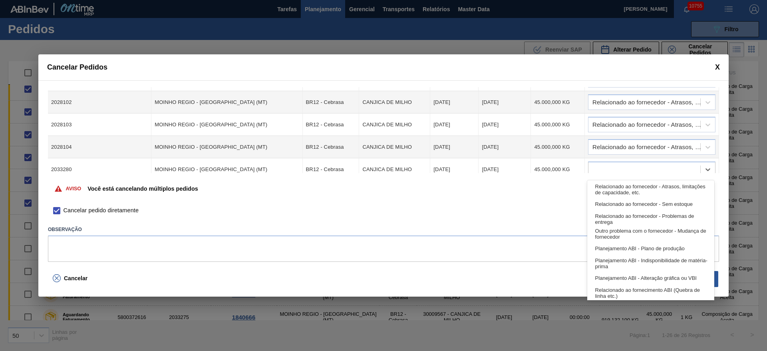
click at [622, 170] on div at bounding box center [645, 170] width 112 height 12
click at [625, 190] on div "Relacionado ao fornecedor - Atrasos, limitações de capacidade, etc." at bounding box center [650, 189] width 127 height 15
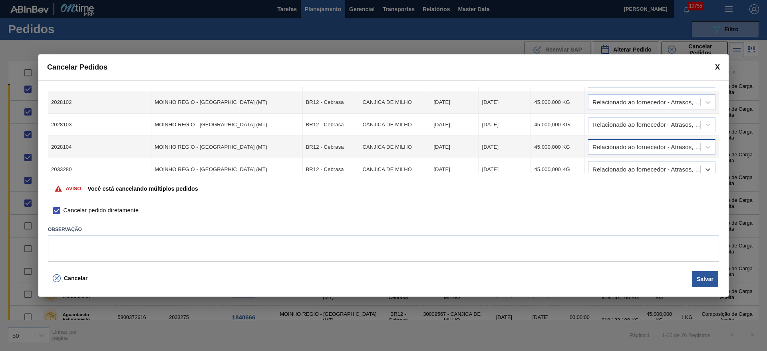
scroll to position [195, 0]
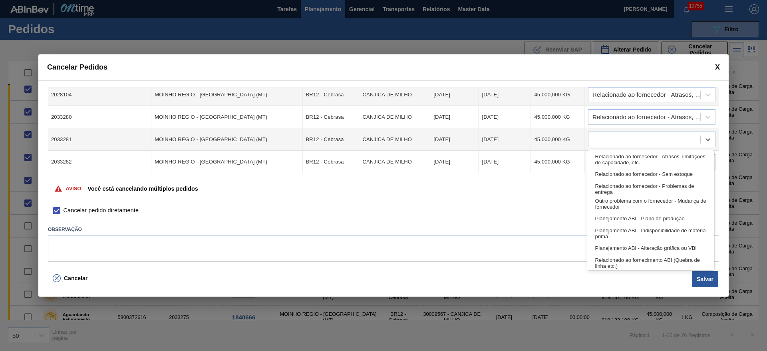
drag, startPoint x: 619, startPoint y: 140, endPoint x: 619, endPoint y: 151, distance: 11.2
click at [619, 0] on body "Tarefas Planejamento Gerencial Transportes Relatórios Master Data José Albérico…" at bounding box center [383, 0] width 767 height 0
click at [618, 157] on div "Relacionado ao fornecedor - Atrasos, limitações de capacidade, etc." at bounding box center [650, 159] width 127 height 15
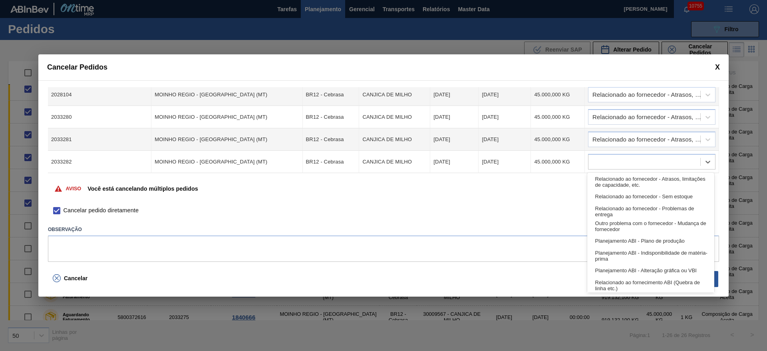
click at [618, 157] on div at bounding box center [645, 162] width 112 height 12
click at [618, 178] on div "Relacionado ao fornecedor - Atrasos, limitações de capacidade, etc." at bounding box center [650, 181] width 127 height 15
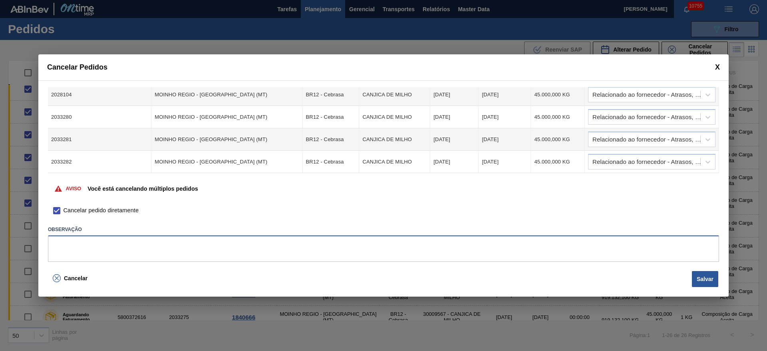
click at [509, 239] on textarea at bounding box center [383, 248] width 671 height 26
type textarea "."
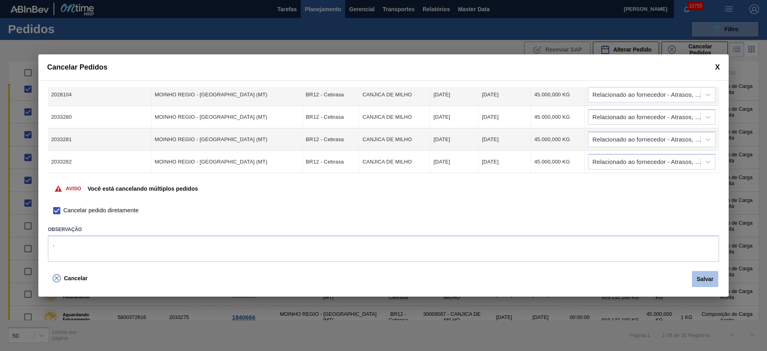
click at [716, 278] on button "Salvar" at bounding box center [705, 279] width 26 height 16
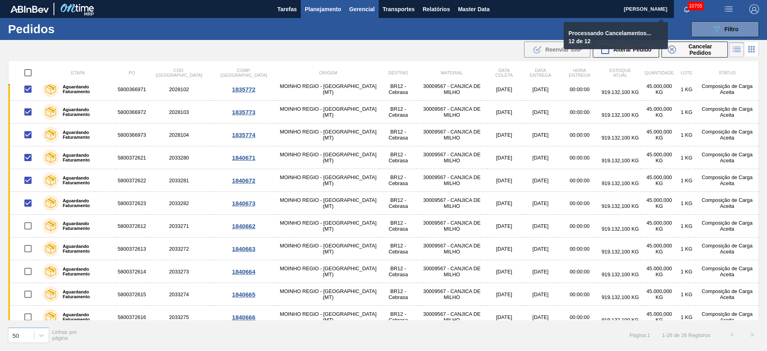
checkbox input "false"
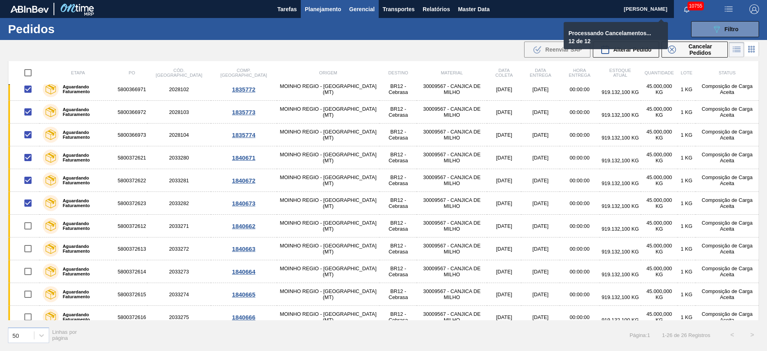
checkbox input "false"
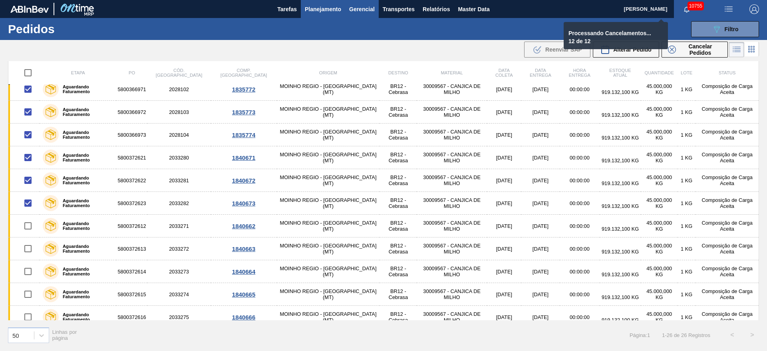
checkbox input "false"
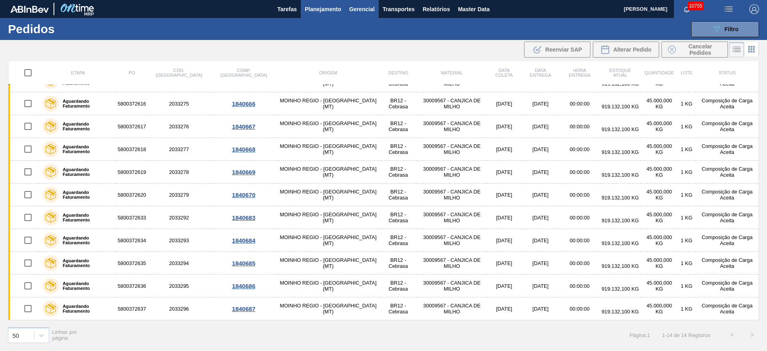
scroll to position [0, 0]
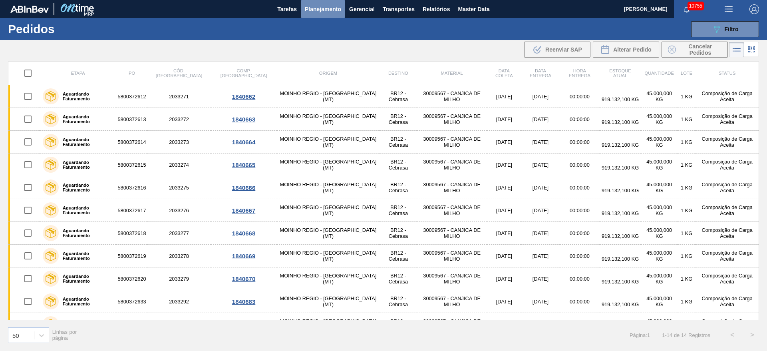
click at [324, 12] on span "Planejamento" at bounding box center [323, 9] width 36 height 10
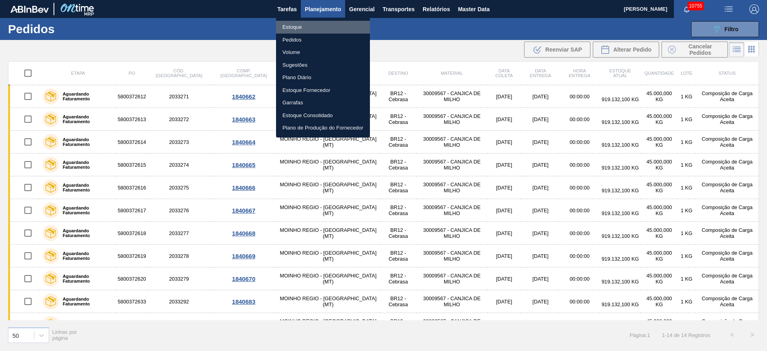
click at [315, 28] on li "Estoque" at bounding box center [323, 27] width 94 height 13
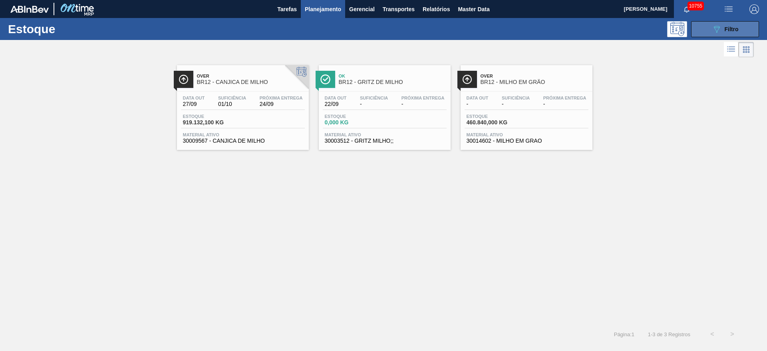
click at [713, 30] on icon "089F7B8B-B2A5-4AFE-B5C0-19BA573D28AC" at bounding box center [717, 29] width 10 height 10
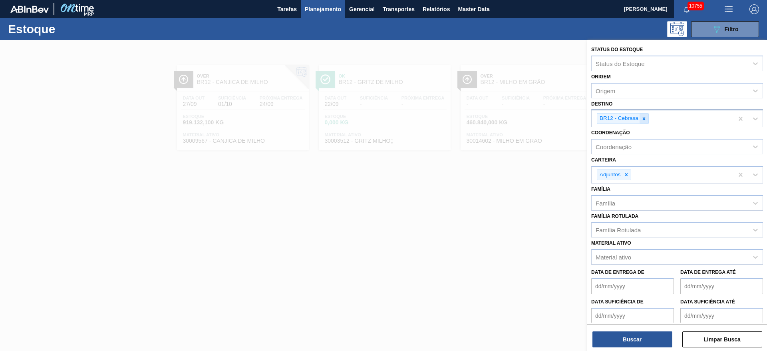
click at [643, 118] on icon at bounding box center [644, 119] width 6 height 6
type input "3"
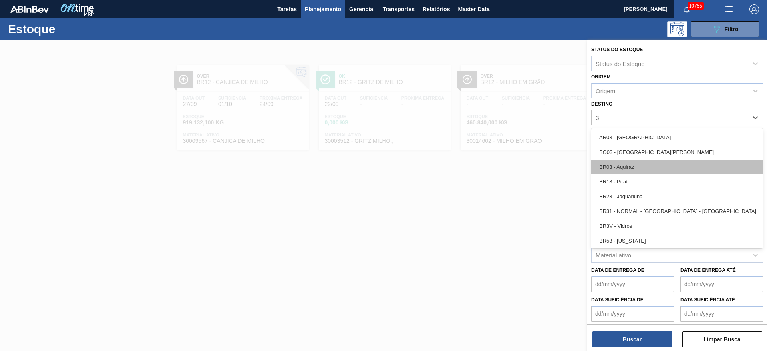
click at [631, 165] on div "BR03 - Aquiraz" at bounding box center [677, 166] width 172 height 15
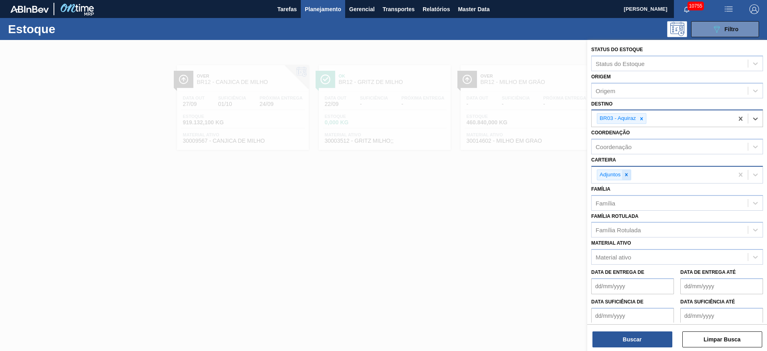
click at [627, 173] on icon at bounding box center [627, 175] width 6 height 6
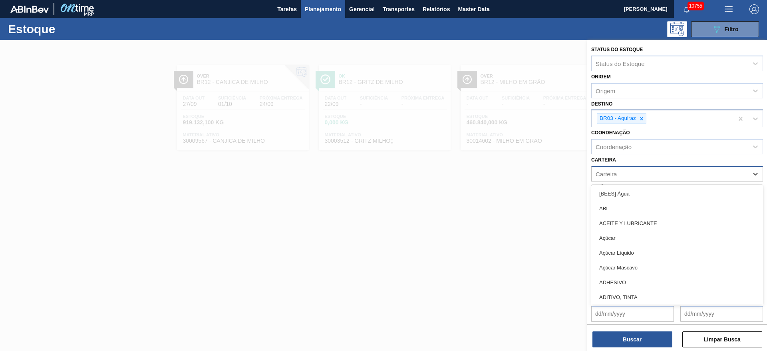
click at [627, 173] on div "Carteira" at bounding box center [670, 174] width 156 height 12
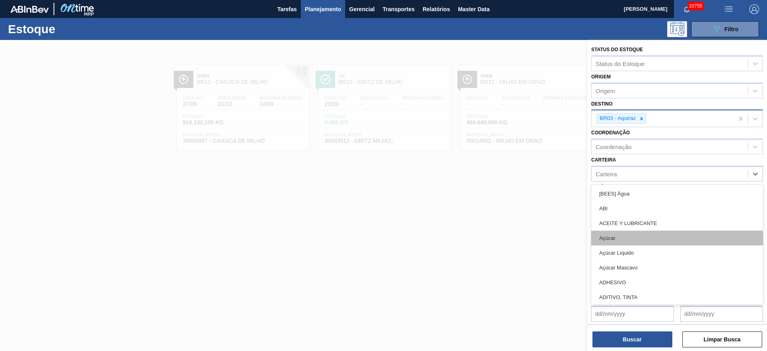
click at [625, 233] on div "Açúcar" at bounding box center [677, 238] width 172 height 15
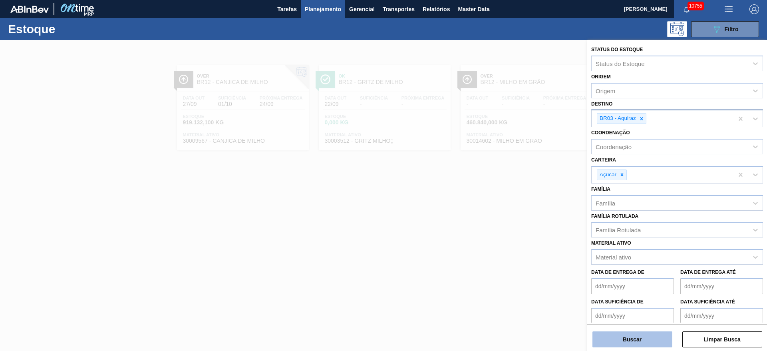
click at [624, 336] on button "Buscar" at bounding box center [633, 339] width 80 height 16
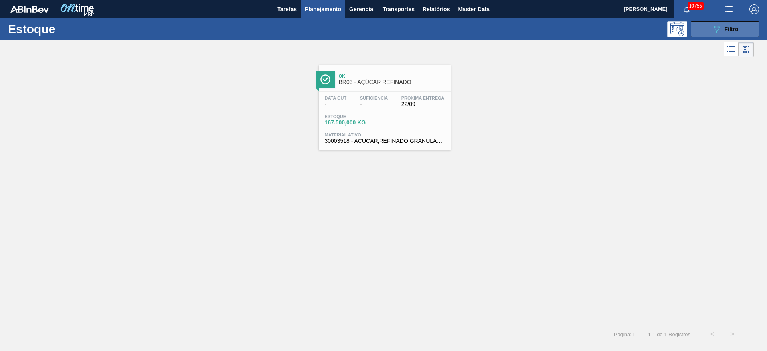
click at [721, 23] on button "089F7B8B-B2A5-4AFE-B5C0-19BA573D28AC Filtro" at bounding box center [725, 29] width 68 height 16
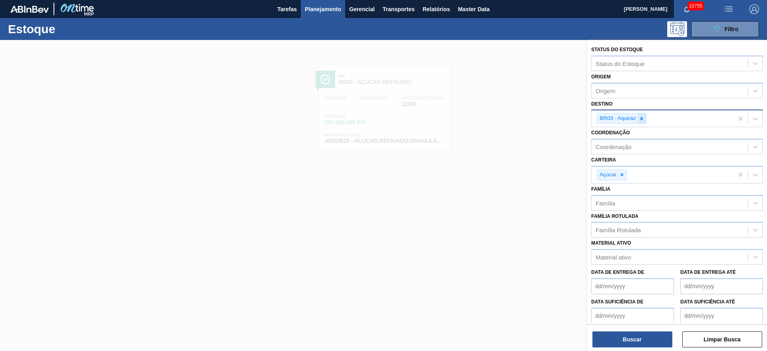
click at [645, 120] on div at bounding box center [641, 118] width 9 height 10
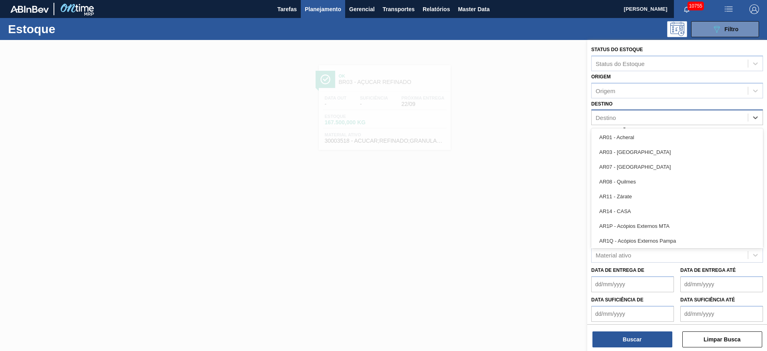
click at [645, 120] on div "Destino" at bounding box center [670, 118] width 156 height 12
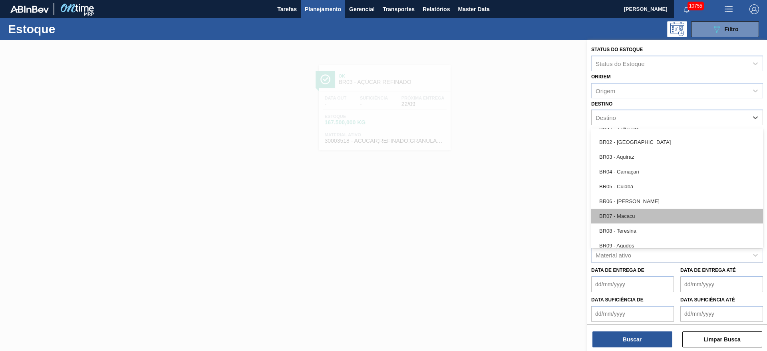
click at [632, 213] on div "BR07 - Macacu" at bounding box center [677, 216] width 172 height 15
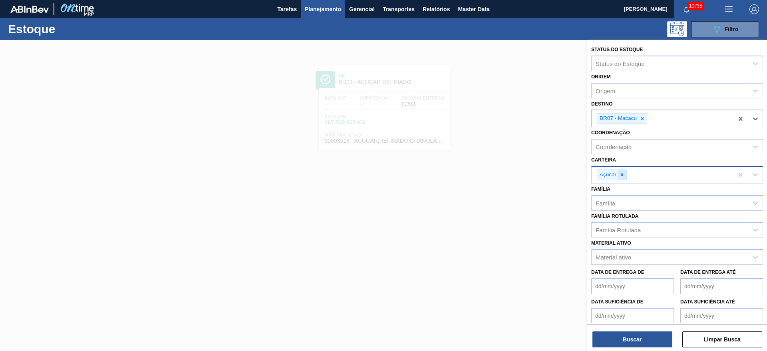
click at [624, 177] on icon at bounding box center [622, 175] width 6 height 6
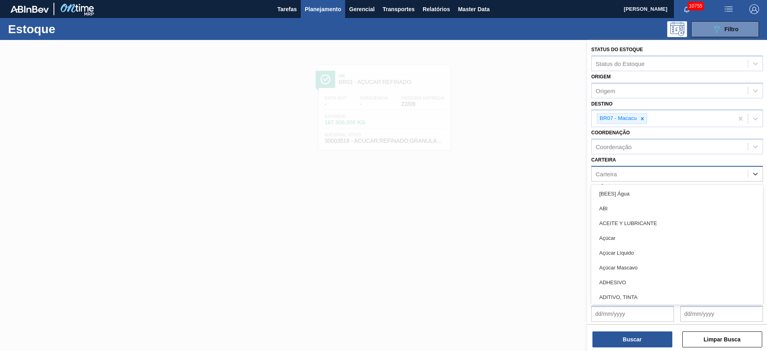
click at [624, 170] on div "Carteira" at bounding box center [670, 174] width 156 height 12
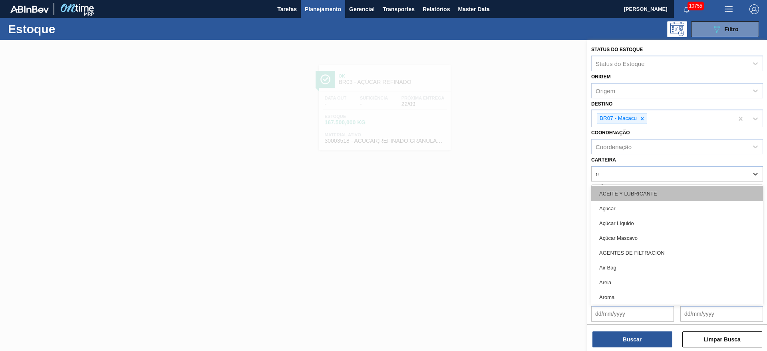
type input "rol"
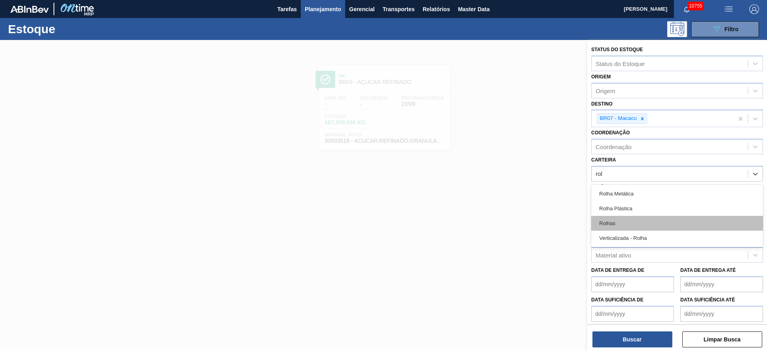
click at [623, 222] on div "Rolhas" at bounding box center [677, 223] width 172 height 15
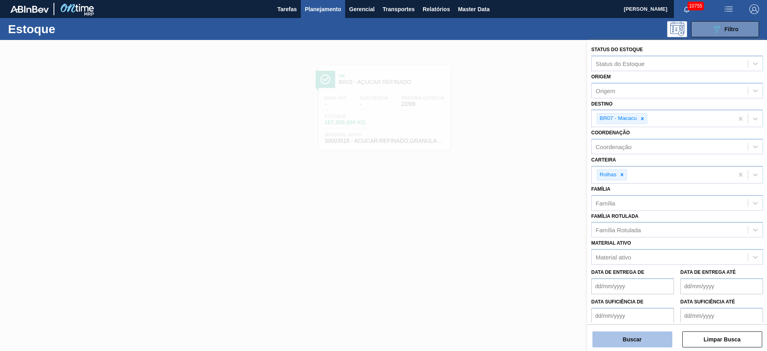
click at [611, 339] on button "Buscar" at bounding box center [633, 339] width 80 height 16
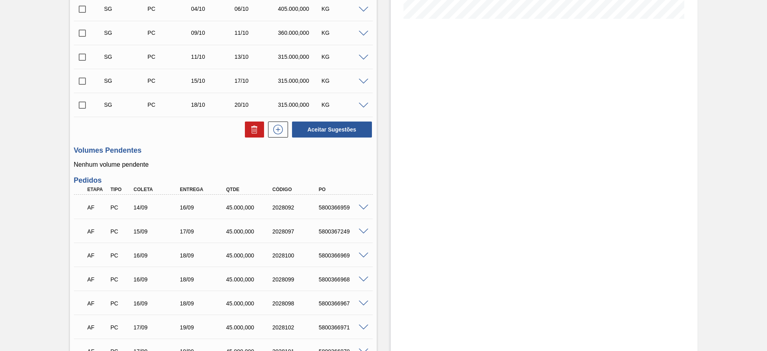
scroll to position [167, 0]
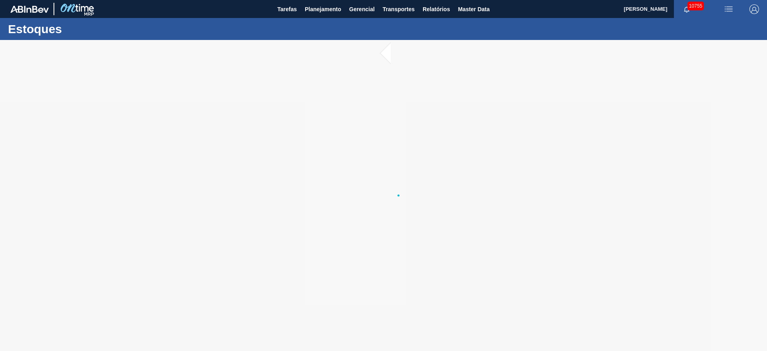
drag, startPoint x: 0, startPoint y: 0, endPoint x: 767, endPoint y: 47, distance: 768.3
click at [767, 47] on main "Tarefas Planejamento Gerencial Transportes Relatórios Master Data José Albérico…" at bounding box center [383, 175] width 767 height 351
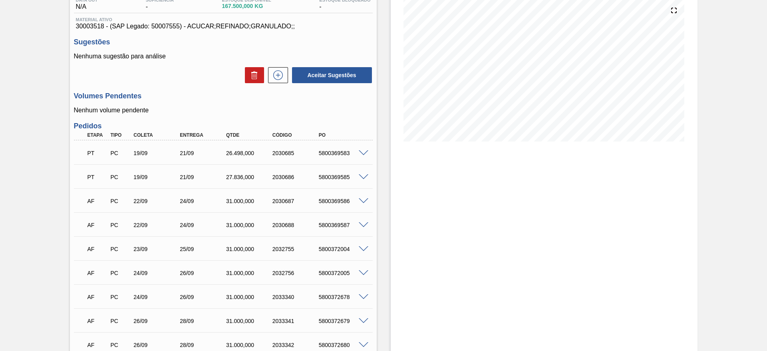
scroll to position [92, 0]
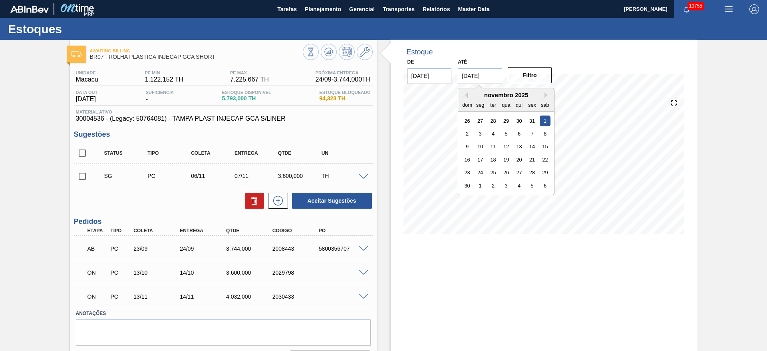
click at [476, 74] on input "[DATE]" at bounding box center [480, 76] width 44 height 16
click at [520, 168] on div "27" at bounding box center [519, 172] width 11 height 11
type input "27/11/2025"
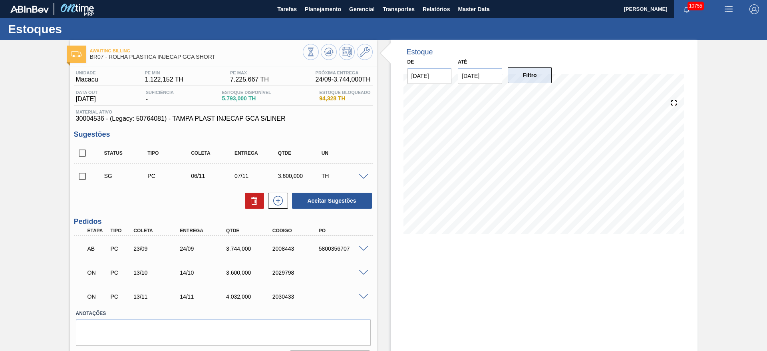
click at [534, 72] on button "Filtro" at bounding box center [530, 75] width 44 height 16
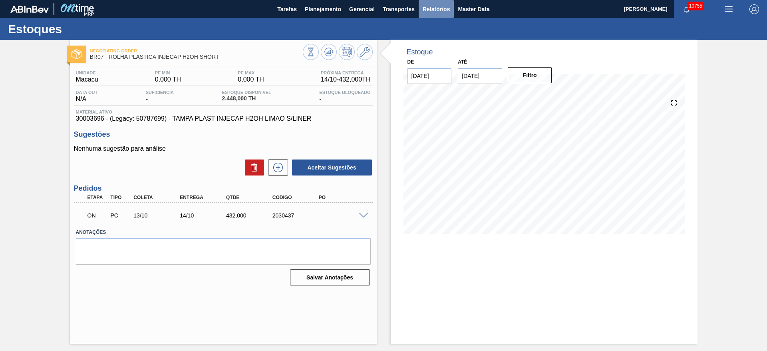
click at [435, 16] on button "Relatórios" at bounding box center [436, 9] width 35 height 18
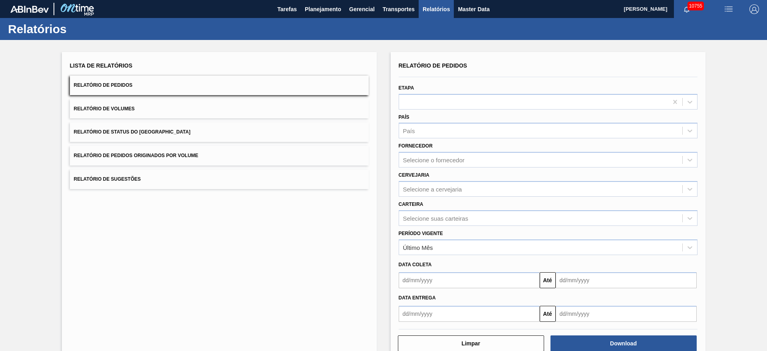
scroll to position [19, 0]
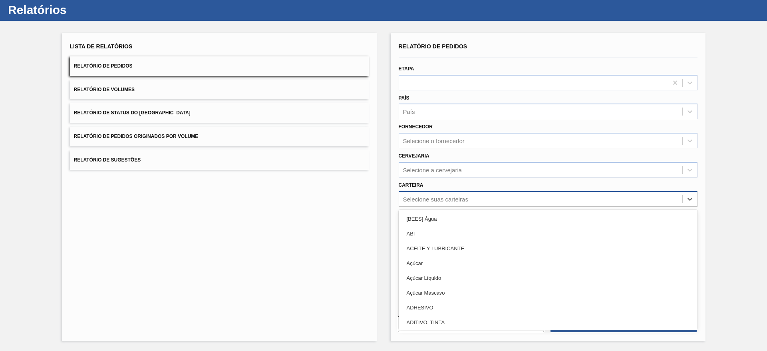
click at [443, 201] on div "Selecione suas carteiras" at bounding box center [435, 198] width 65 height 7
type input "rol"
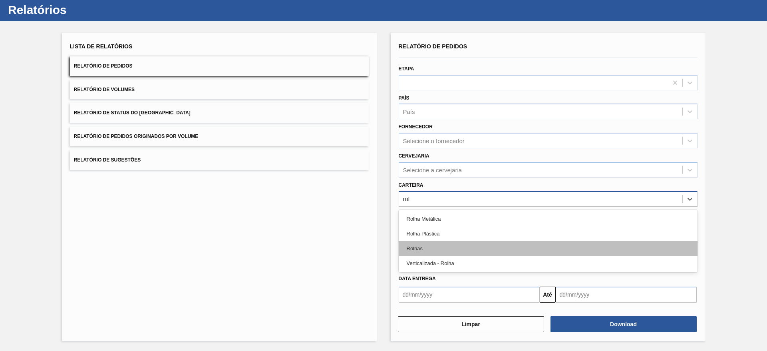
click at [444, 249] on div "Rolhas" at bounding box center [548, 248] width 299 height 15
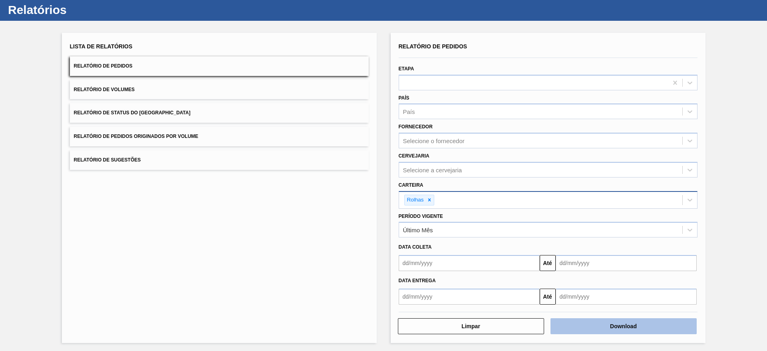
click at [578, 330] on button "Download" at bounding box center [624, 326] width 146 height 16
